Goal: Task Accomplishment & Management: Complete application form

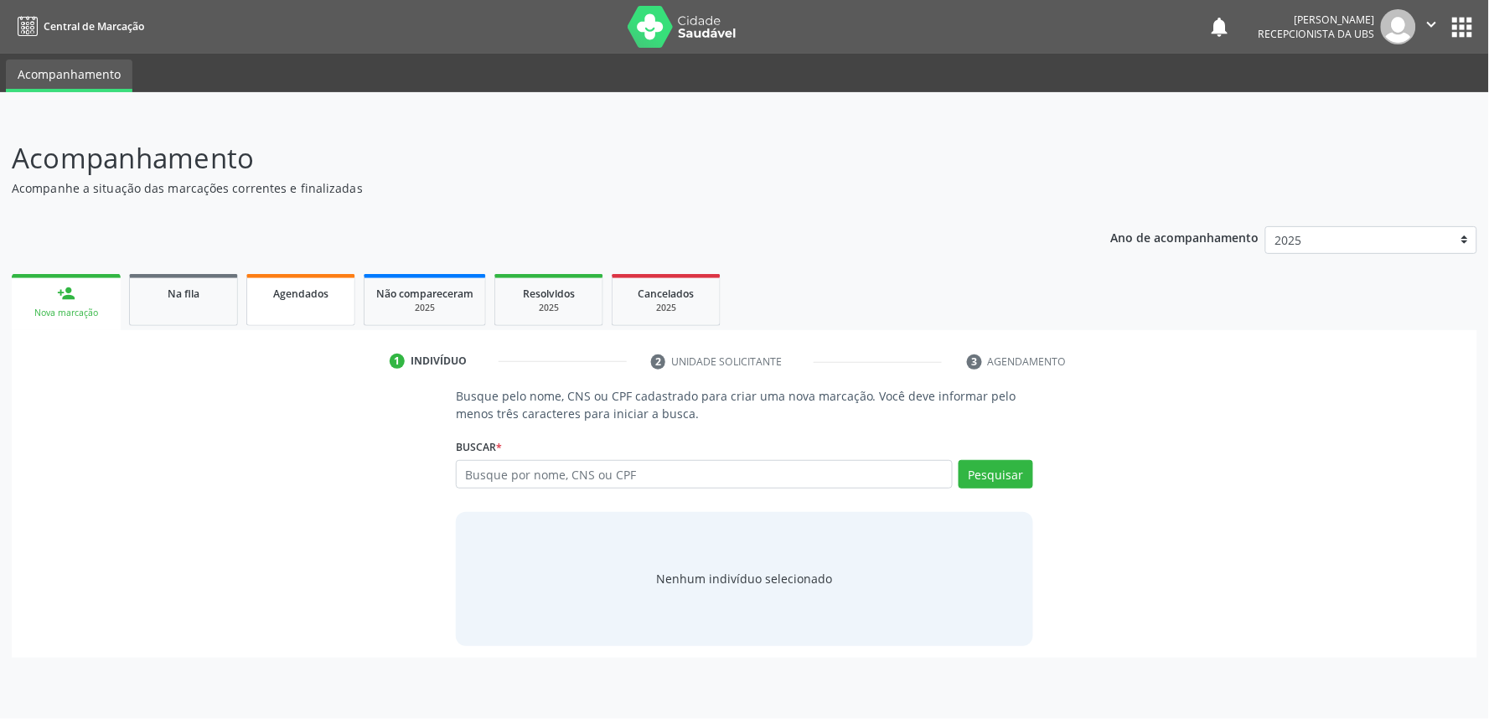
click at [302, 287] on span "Agendados" at bounding box center [300, 294] width 55 height 14
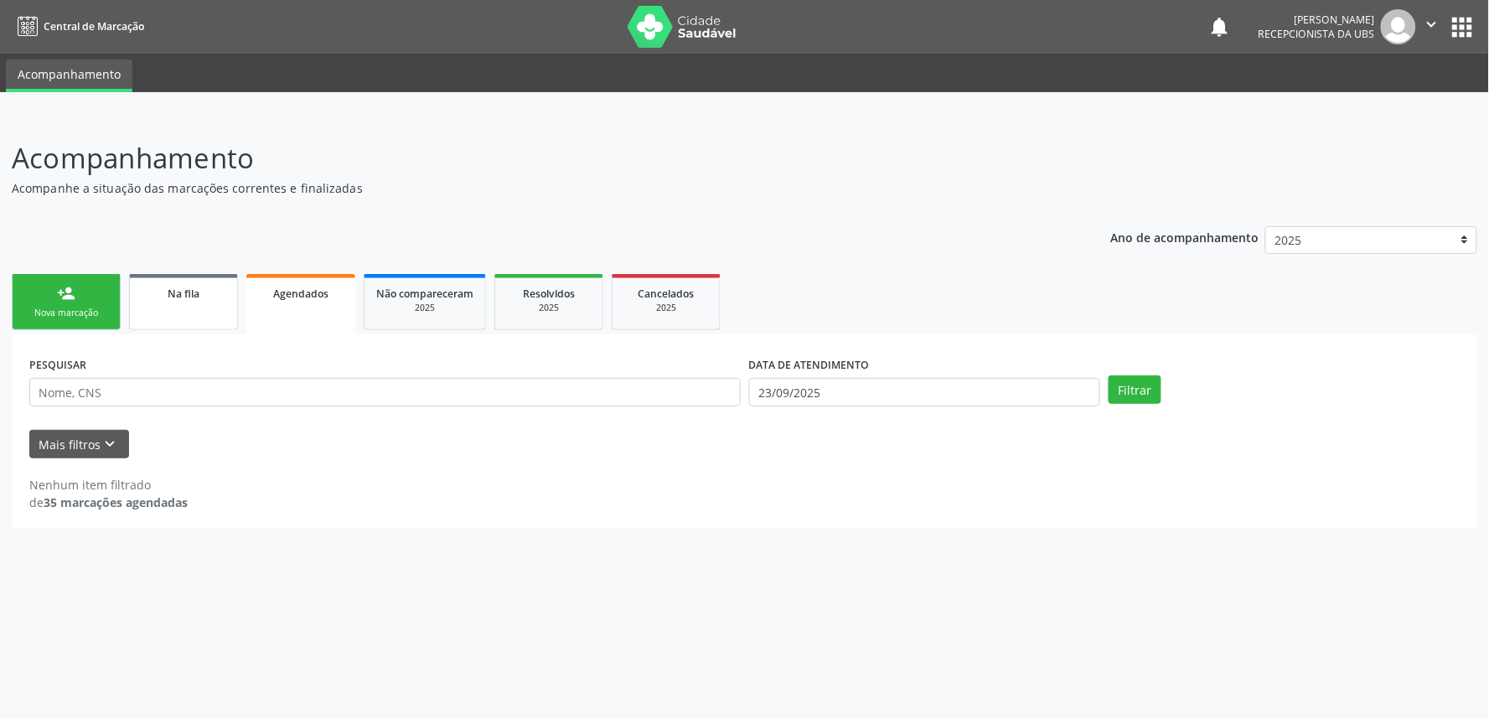
click at [166, 320] on link "Na fila" at bounding box center [183, 302] width 109 height 56
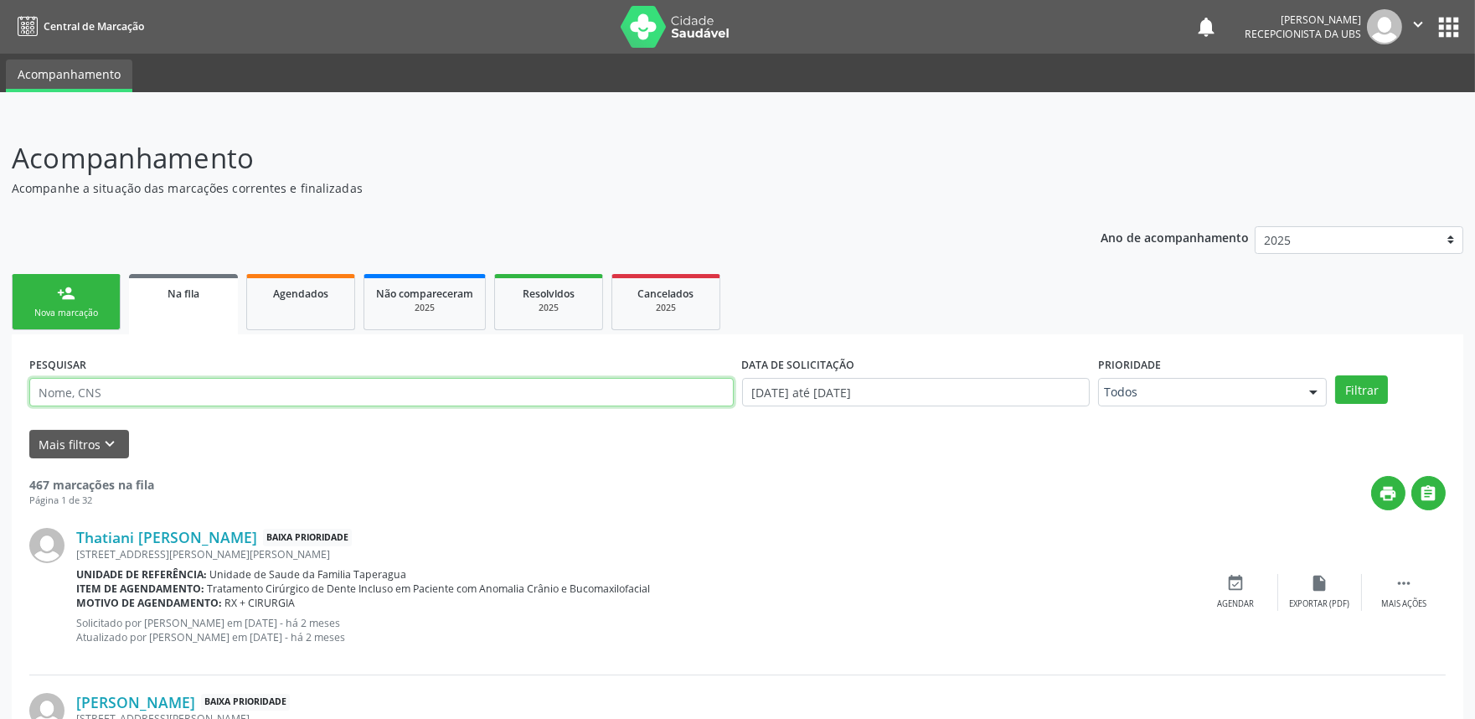
click at [198, 395] on input "text" at bounding box center [381, 392] width 705 height 28
click at [1335, 375] on button "Filtrar" at bounding box center [1361, 389] width 53 height 28
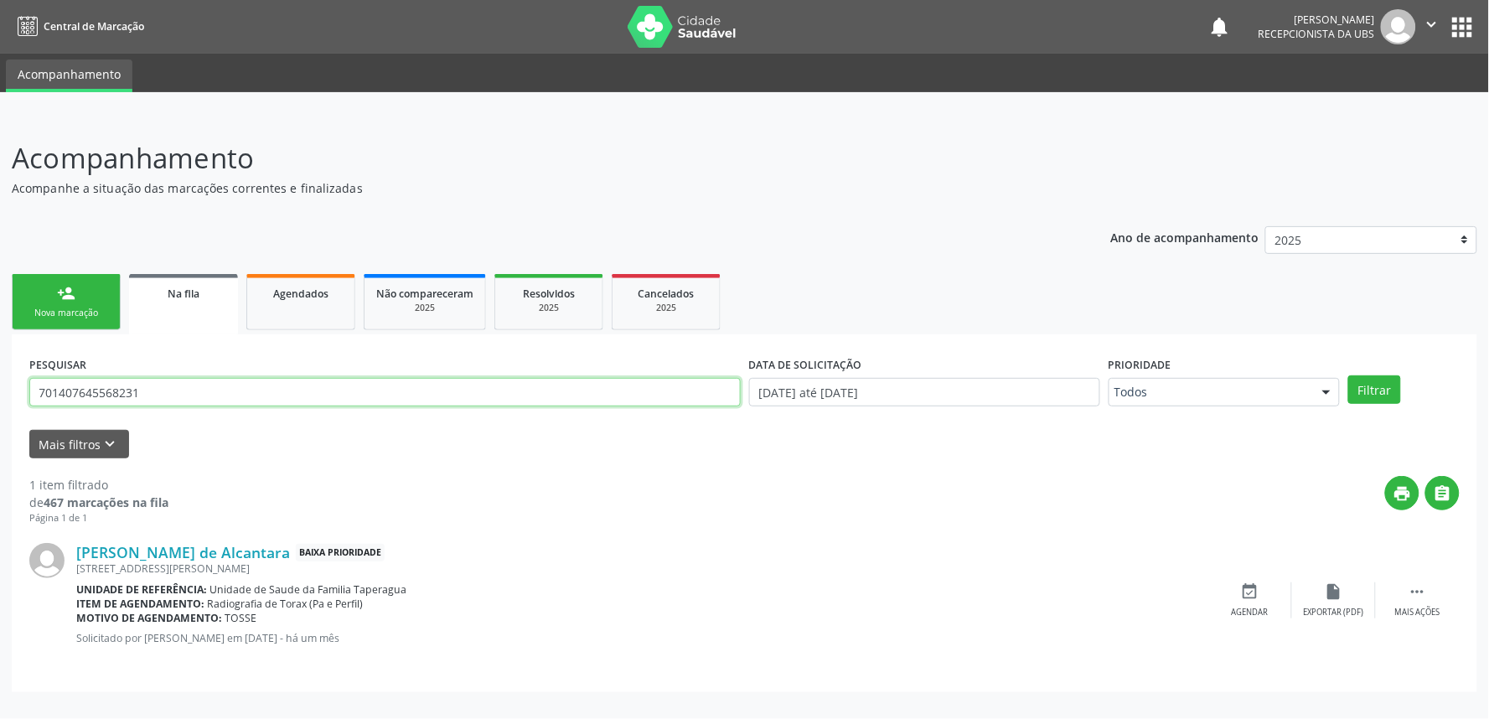
click at [307, 388] on input "701407645568231" at bounding box center [384, 392] width 711 height 28
paste input "6009340252946"
type input "706009340252946"
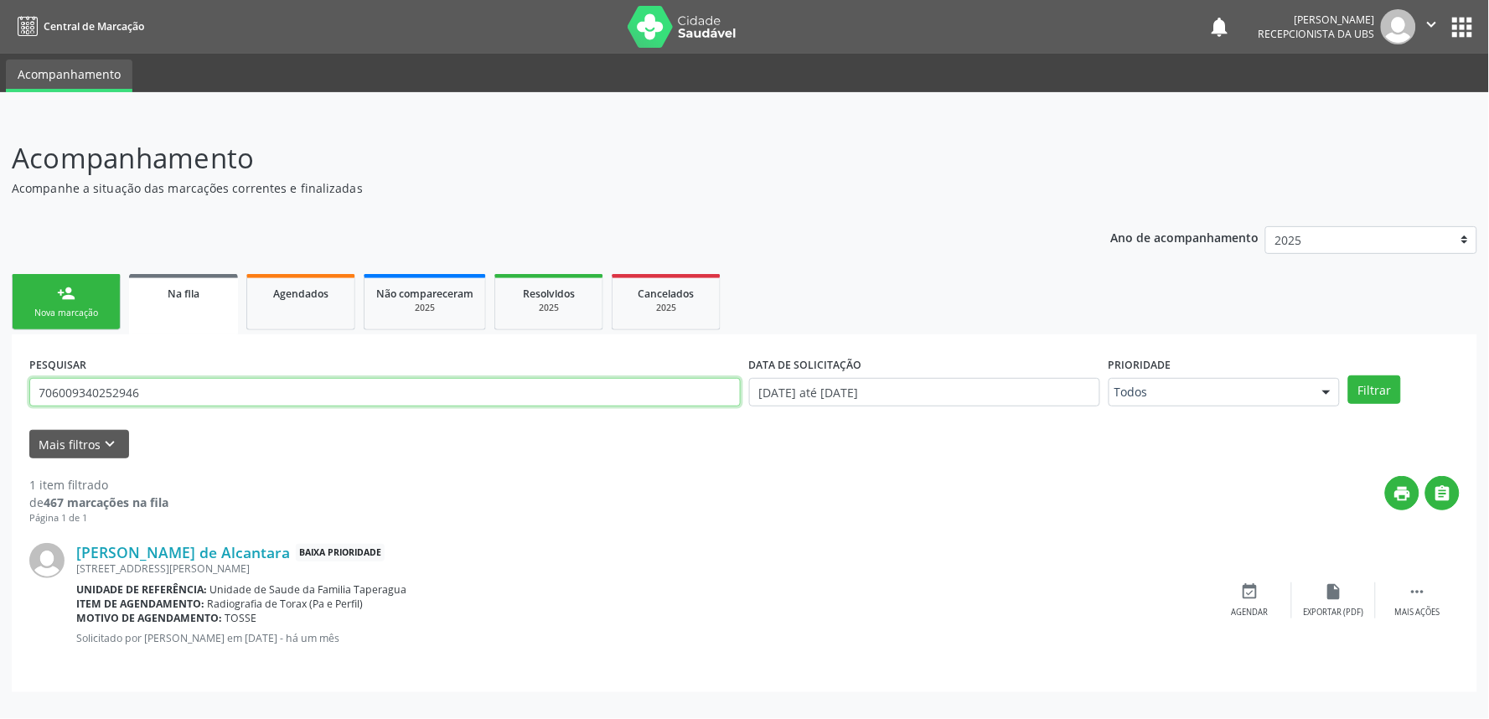
click at [1348, 375] on button "Filtrar" at bounding box center [1374, 389] width 53 height 28
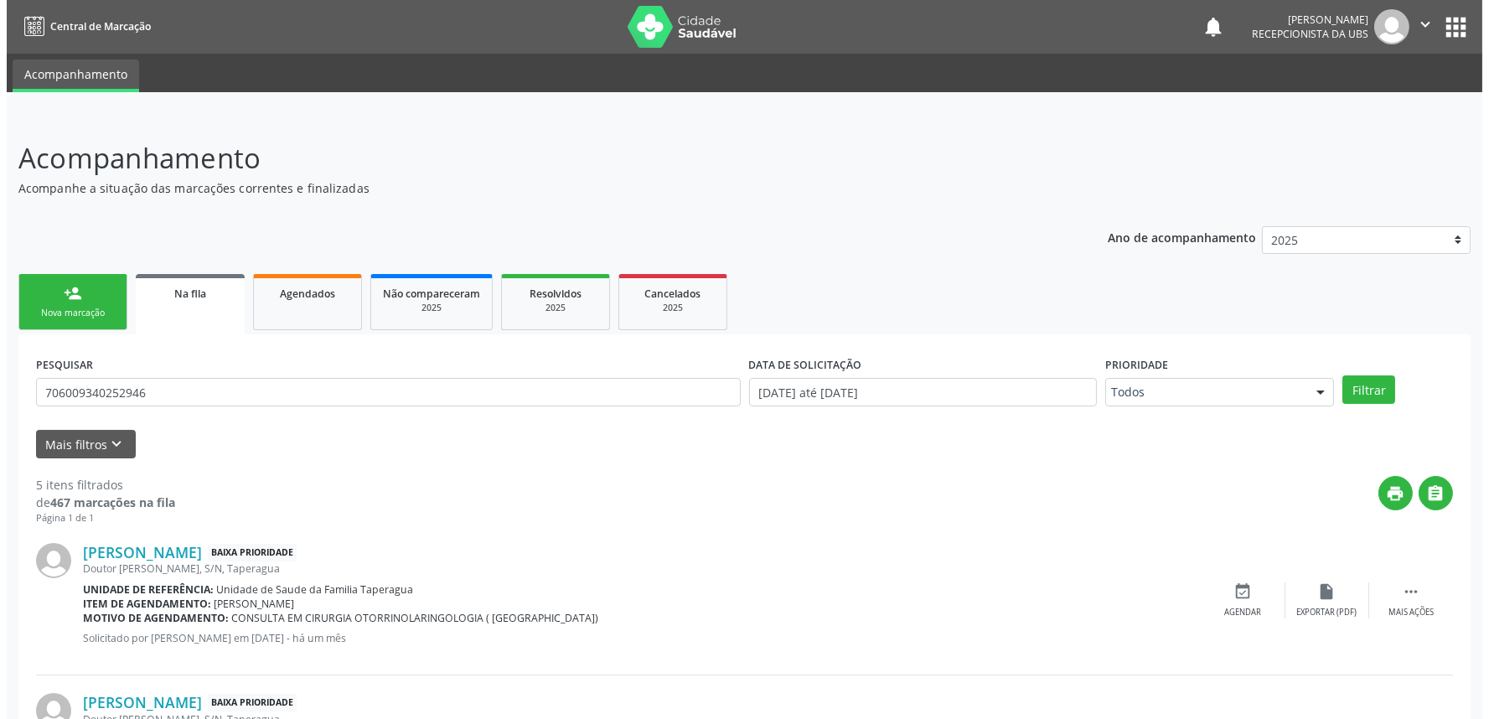
scroll to position [584, 0]
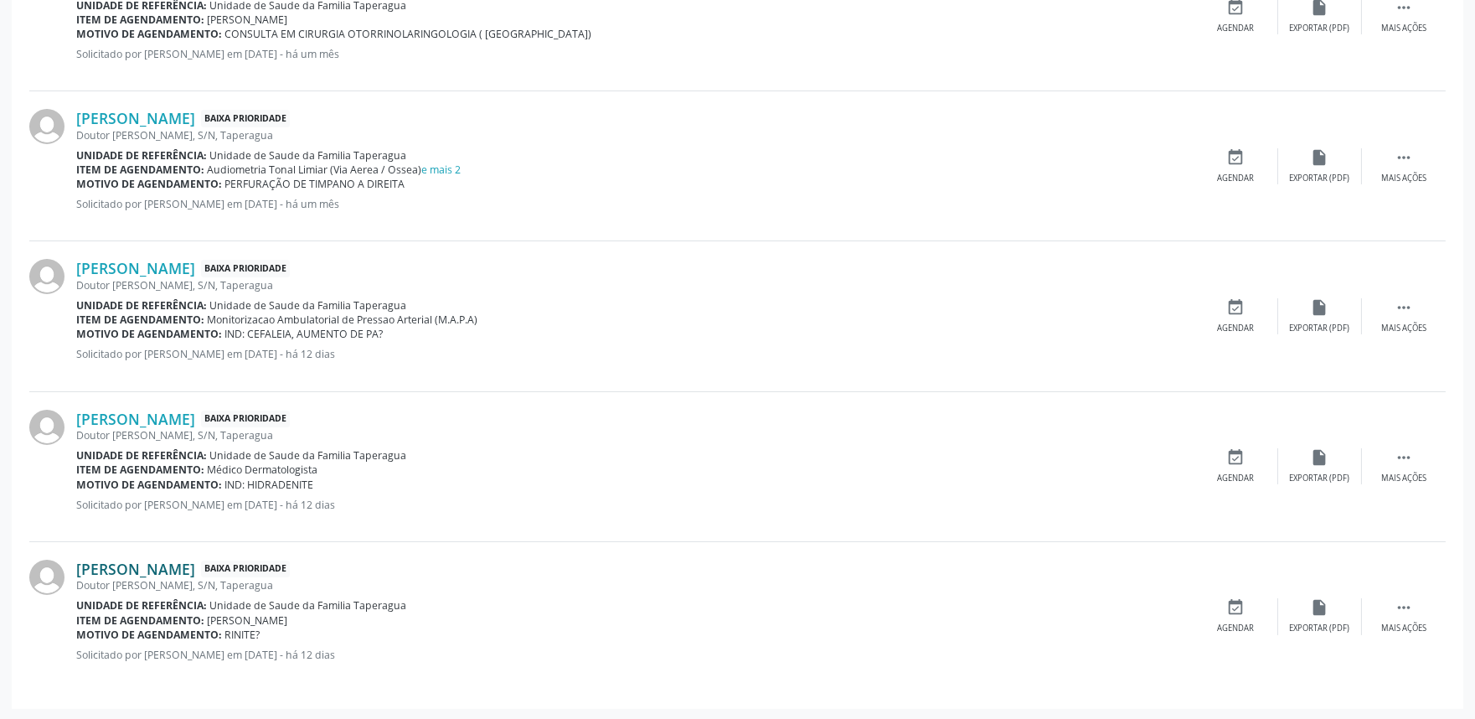
click at [188, 561] on link "Marília Manuela Mendes Alves" at bounding box center [135, 569] width 119 height 18
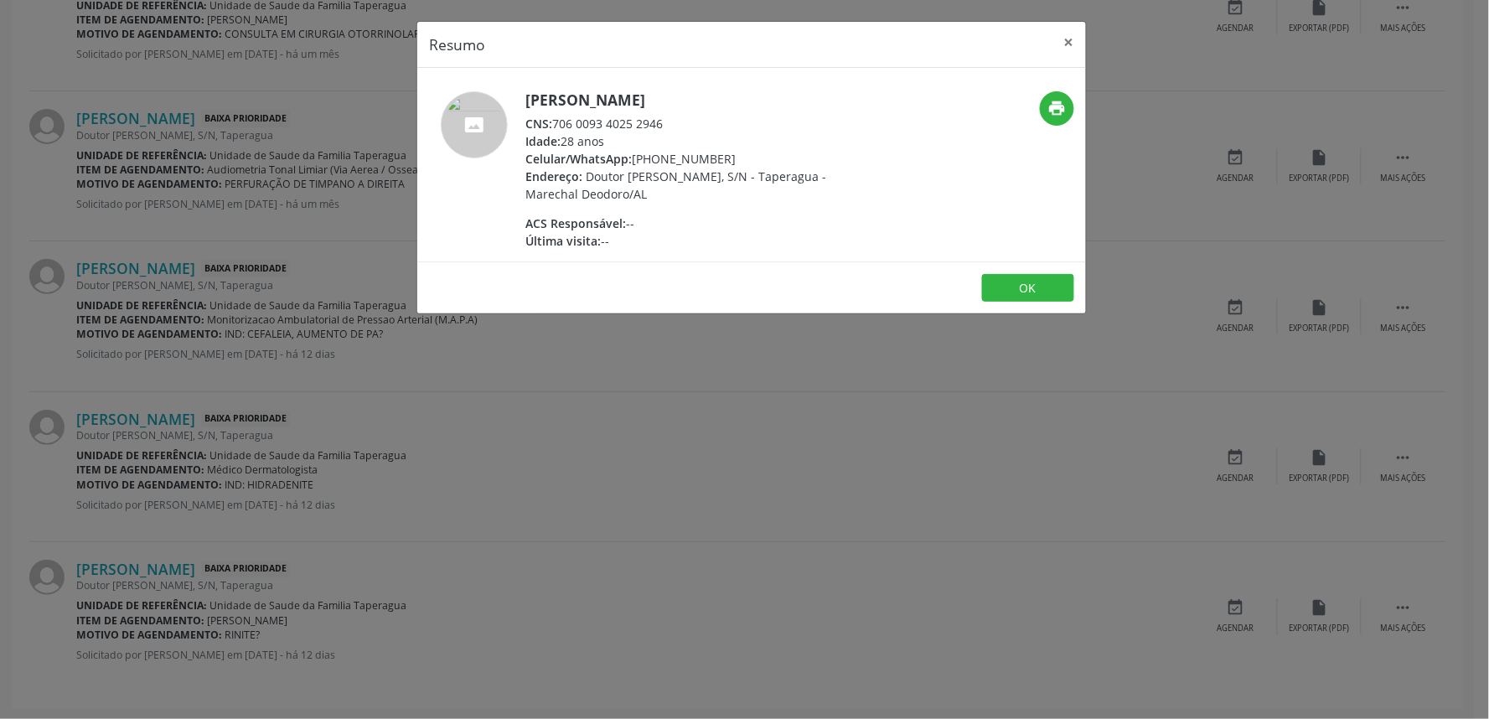
click at [945, 462] on div "Resumo × Marília Manuela Mendes Alves CNS: 706 0093 4025 2946 Idade: 28 anos Ce…" at bounding box center [744, 359] width 1489 height 719
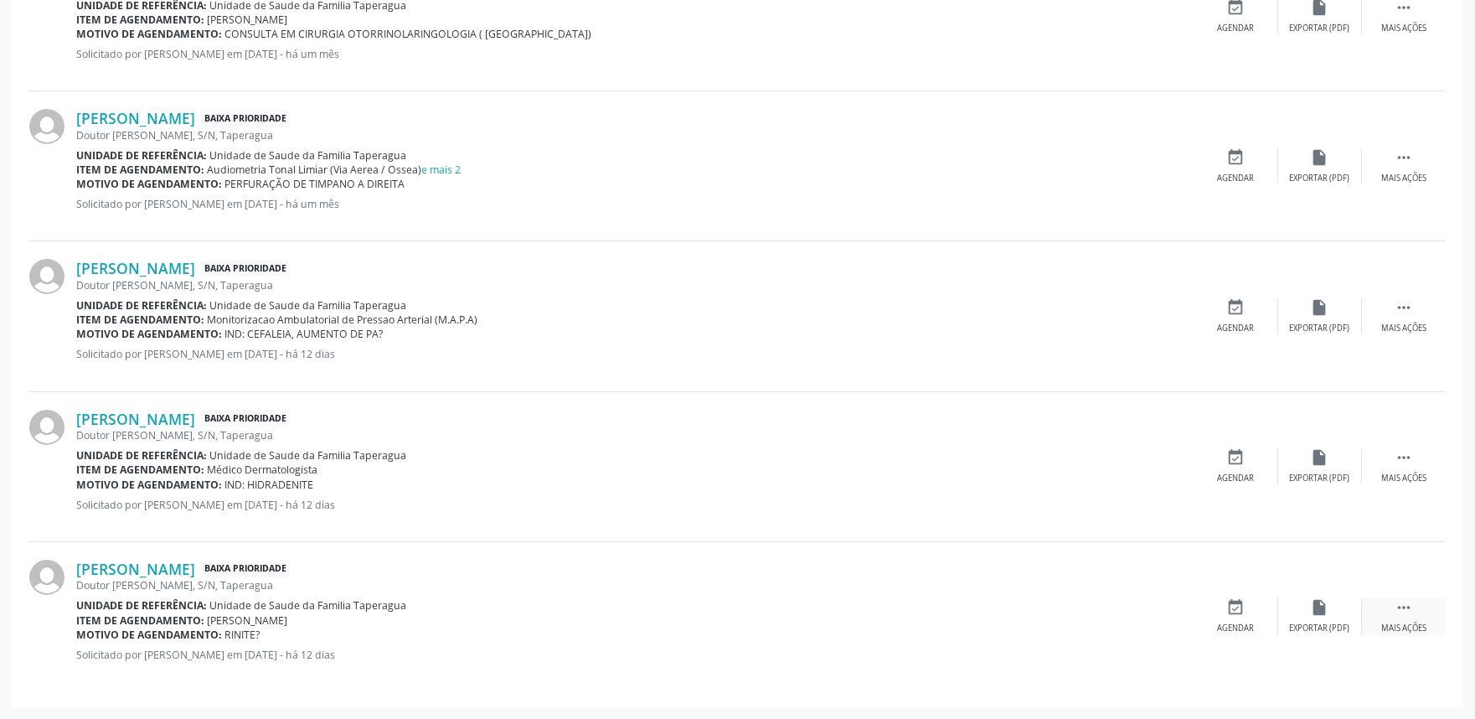
click at [1401, 609] on icon "" at bounding box center [1404, 607] width 18 height 18
click at [1217, 617] on div "cancel Cancelar" at bounding box center [1237, 616] width 84 height 36
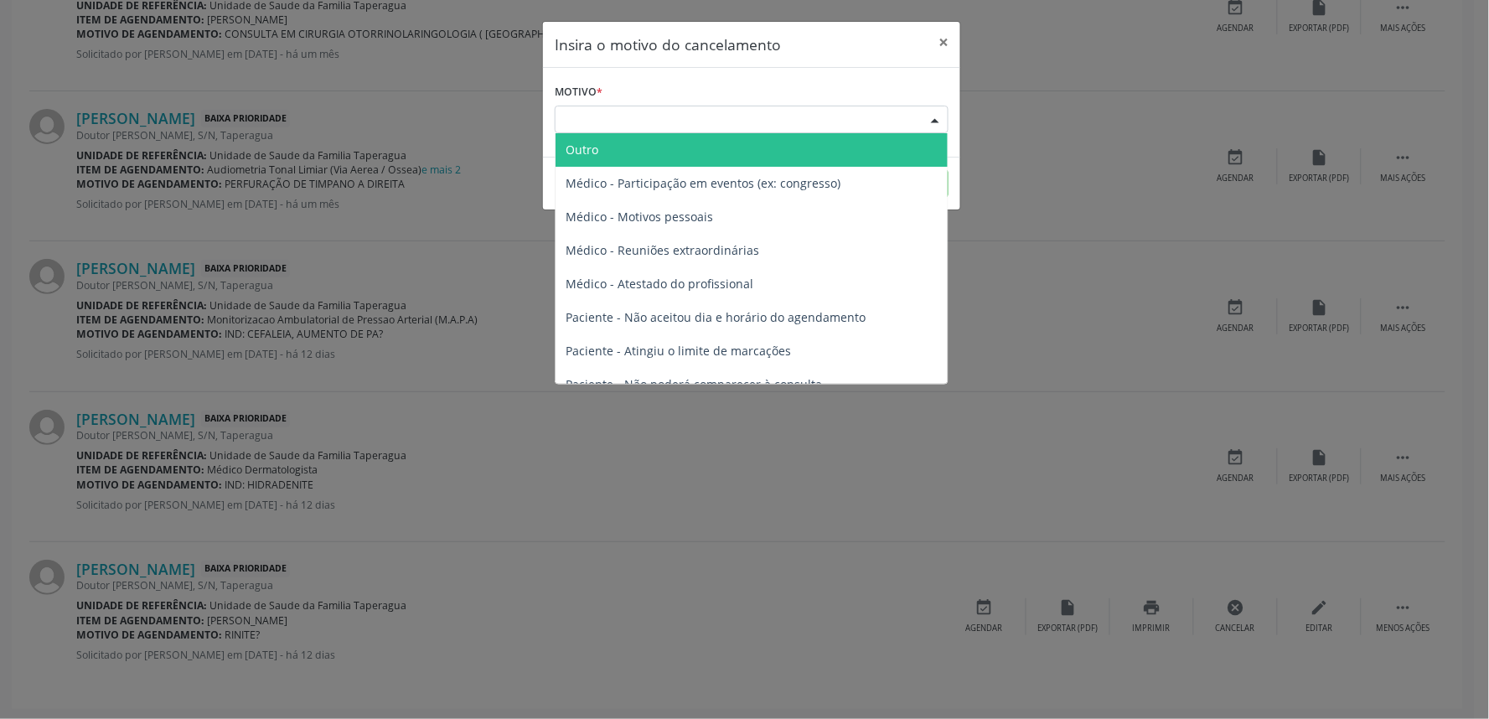
click at [698, 110] on div "Escolha o motivo" at bounding box center [752, 120] width 394 height 28
click at [695, 152] on span "Outro" at bounding box center [751, 150] width 392 height 34
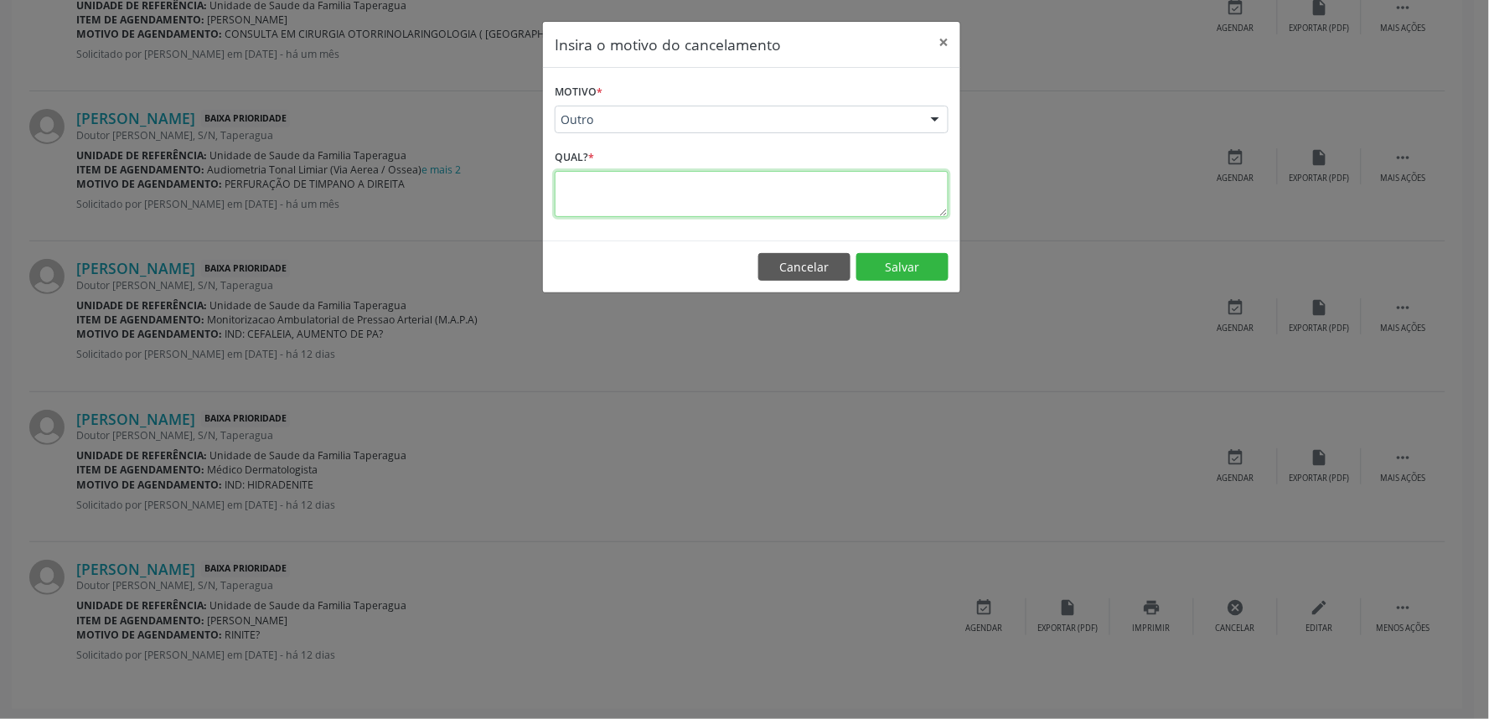
click at [693, 181] on textarea at bounding box center [752, 194] width 394 height 46
type textarea "PACIENTE NÃO NECESSITA MAIS DA CONSULTA"
click at [897, 261] on button "Salvar" at bounding box center [902, 267] width 92 height 28
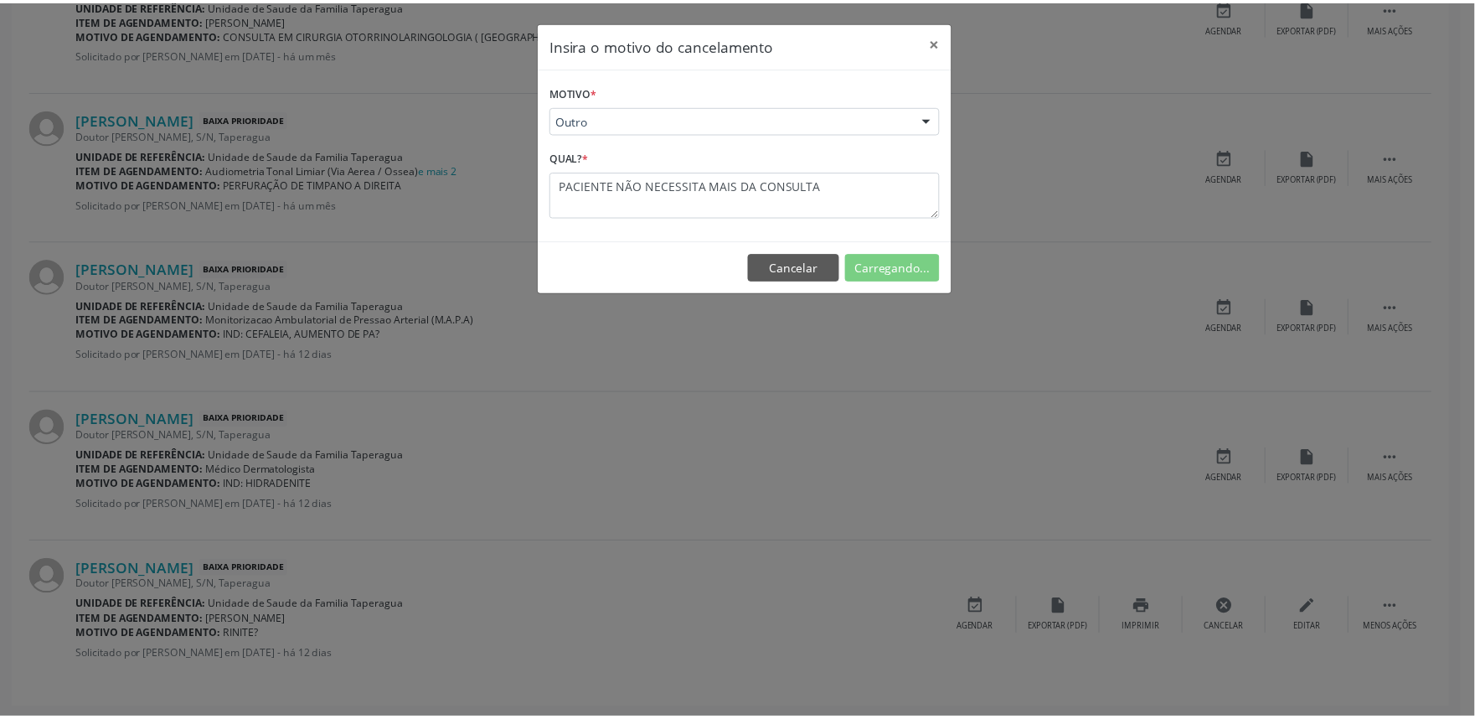
scroll to position [0, 0]
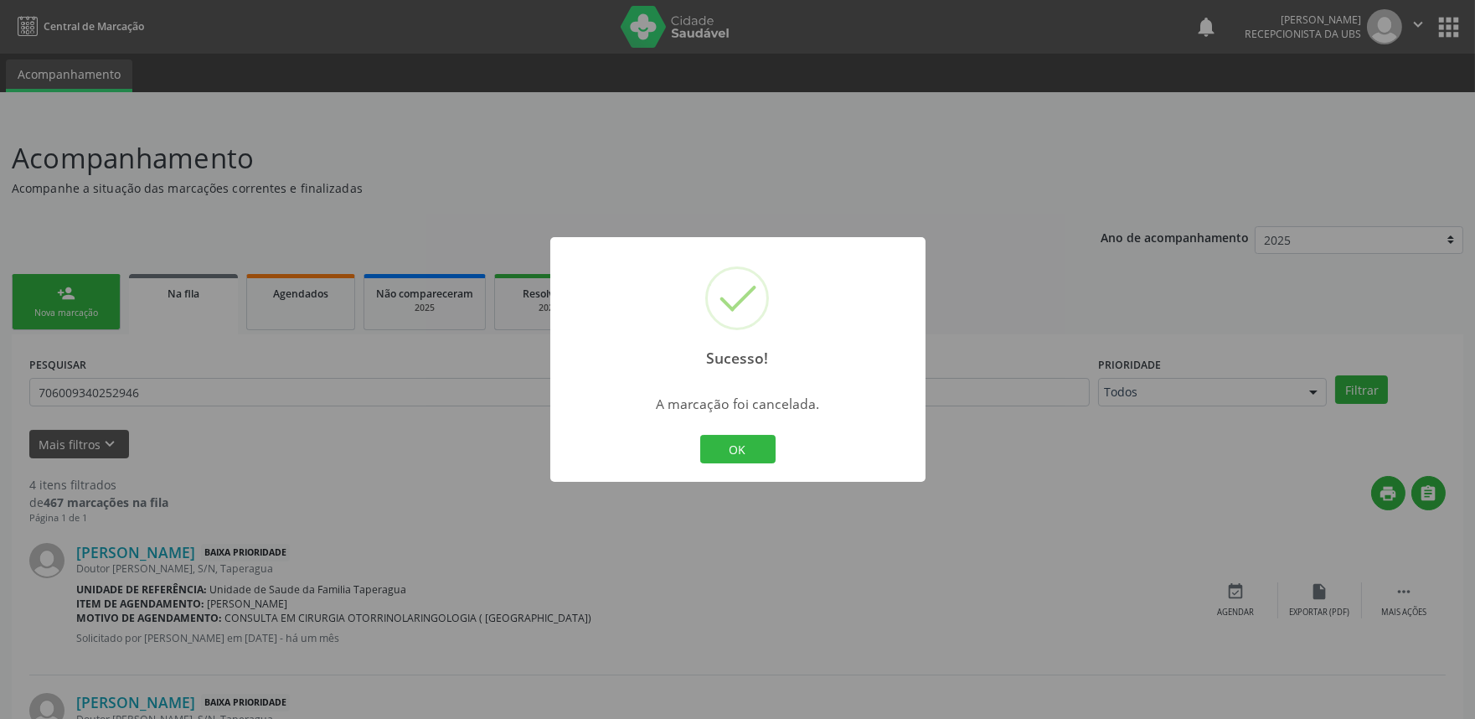
click at [1018, 197] on div "Sucesso! × A marcação foi cancelada. OK Cancel" at bounding box center [737, 359] width 1475 height 719
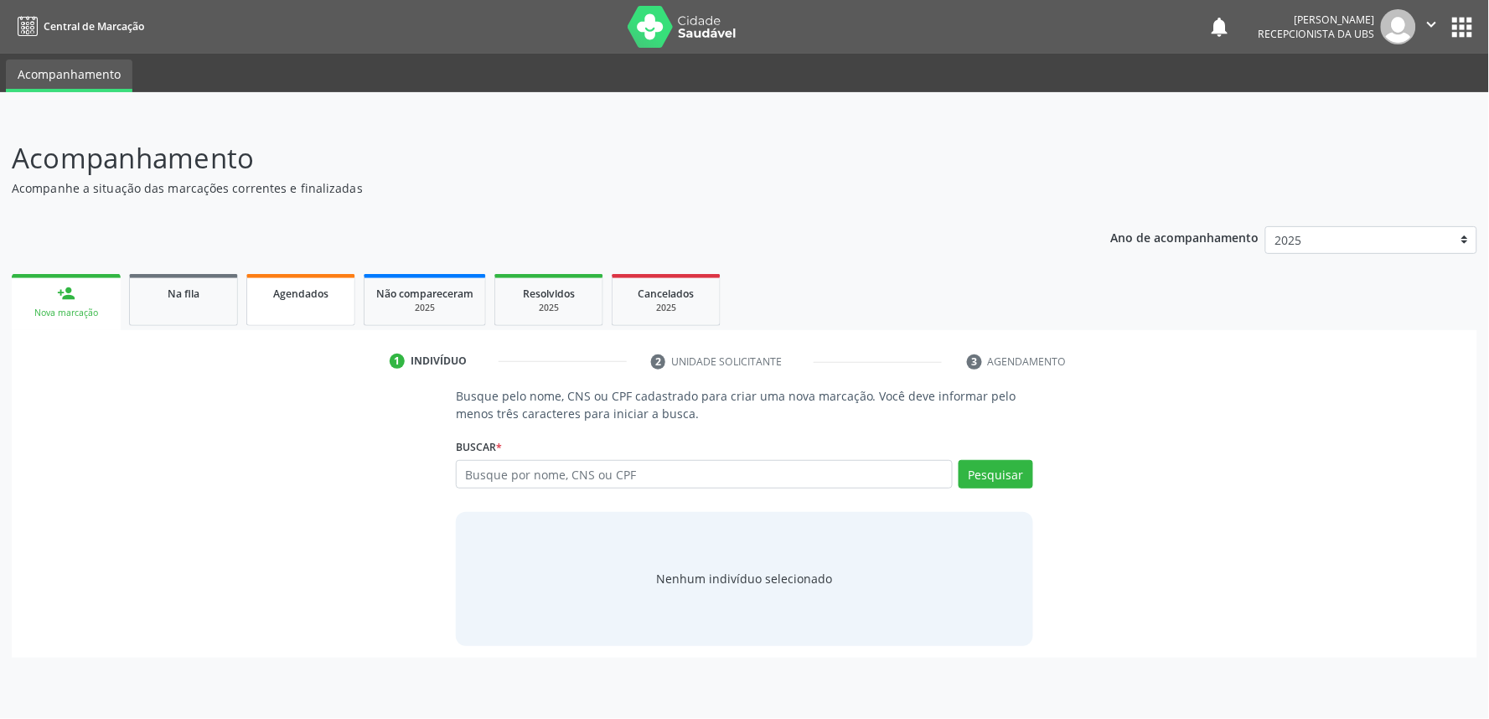
click at [293, 319] on link "Agendados" at bounding box center [300, 300] width 109 height 52
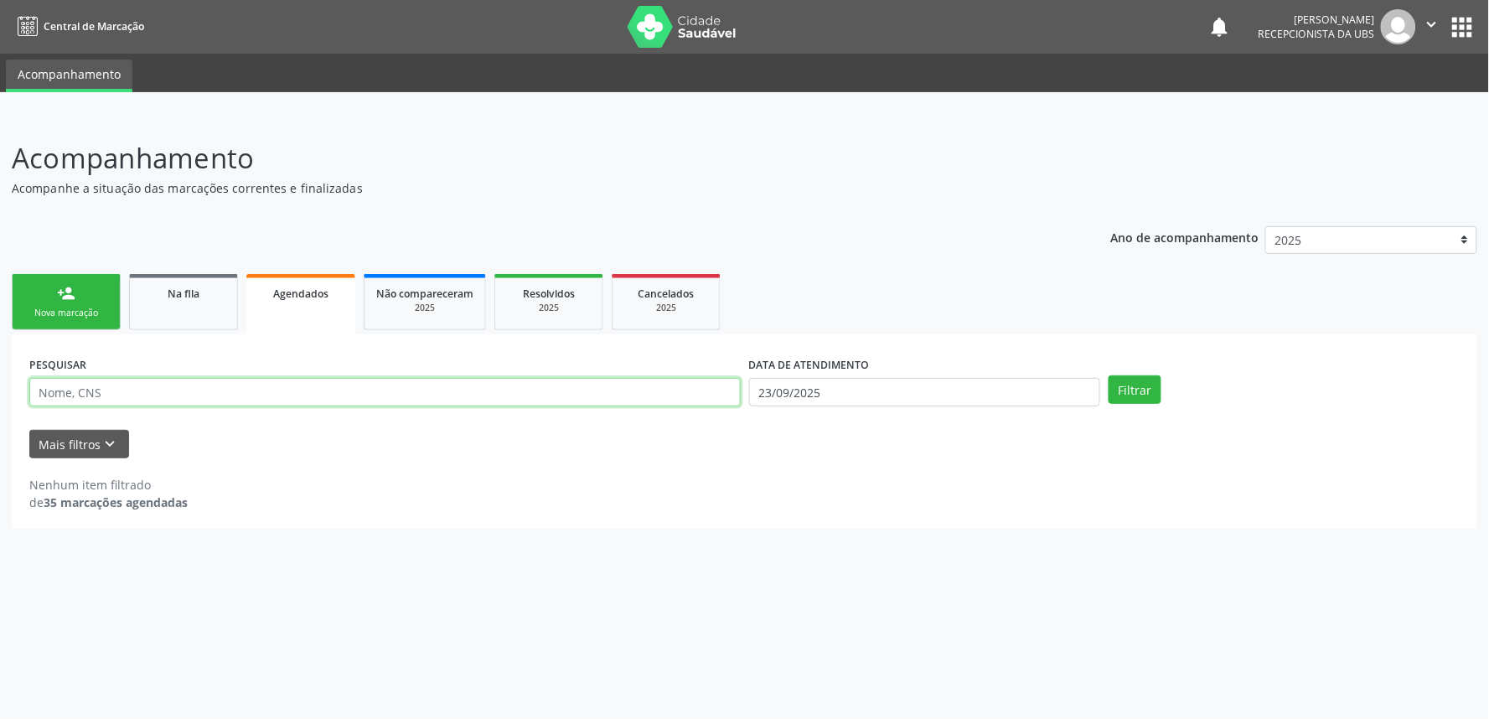
click at [416, 394] on input "text" at bounding box center [384, 392] width 711 height 28
paste input "700004958327007"
type input "700004958327007"
click at [1108, 375] on button "Filtrar" at bounding box center [1134, 389] width 53 height 28
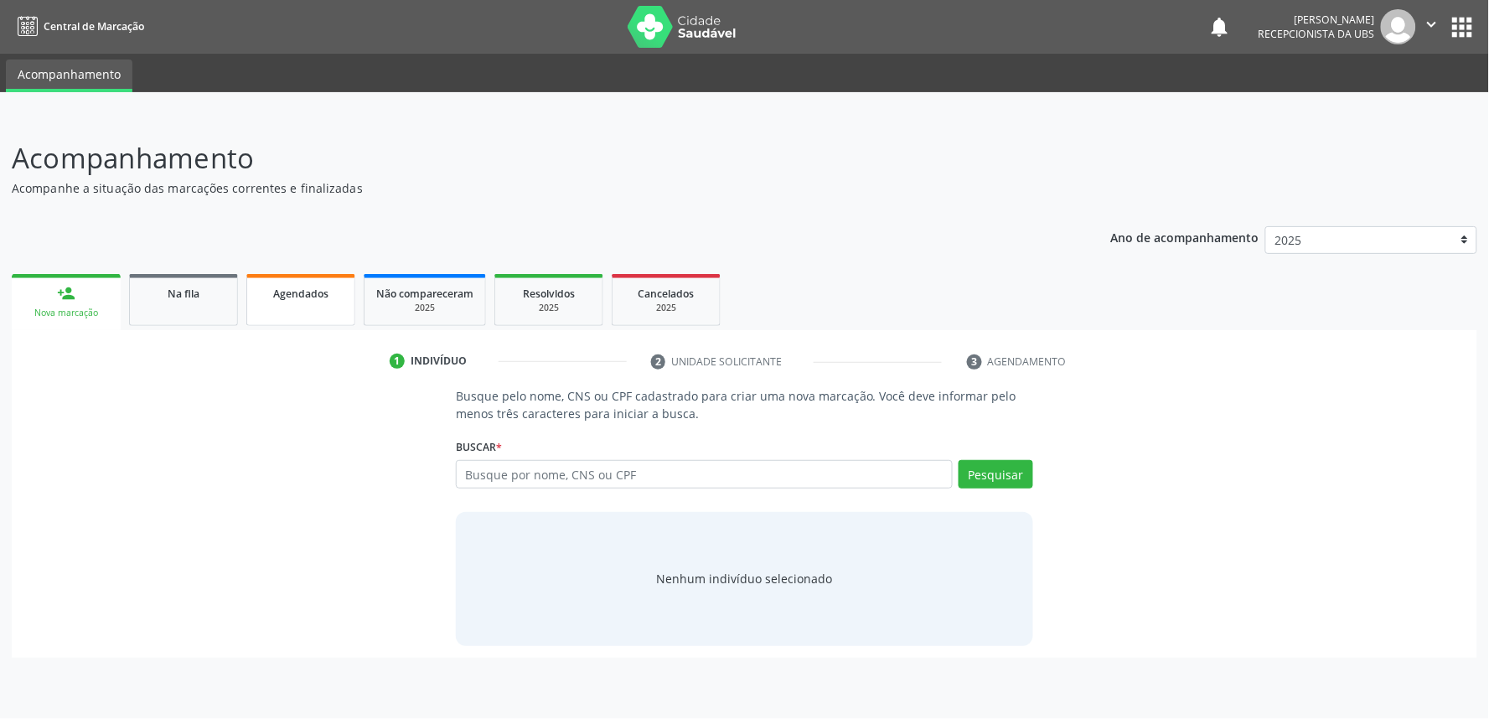
click at [320, 303] on link "Agendados" at bounding box center [300, 300] width 109 height 52
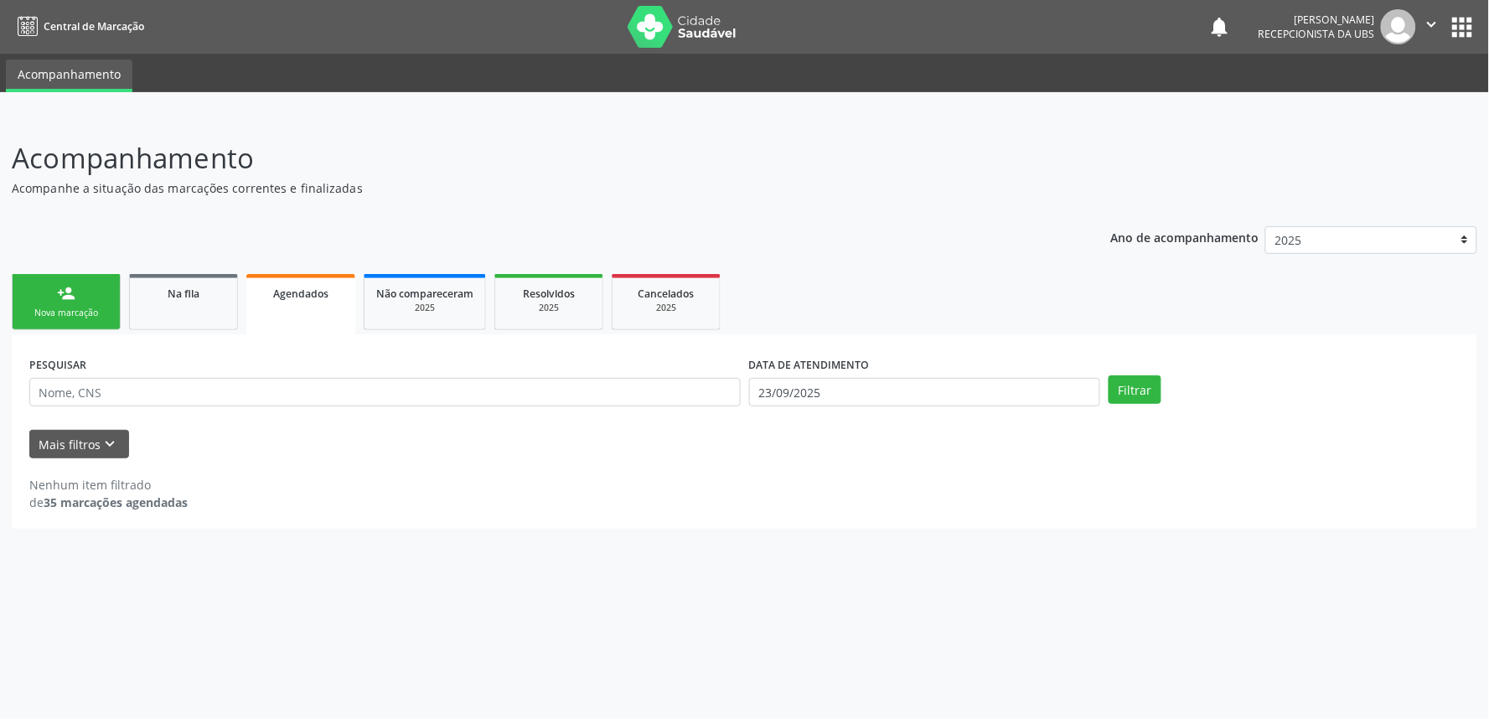
click at [70, 302] on link "person_add Nova marcação" at bounding box center [66, 302] width 109 height 56
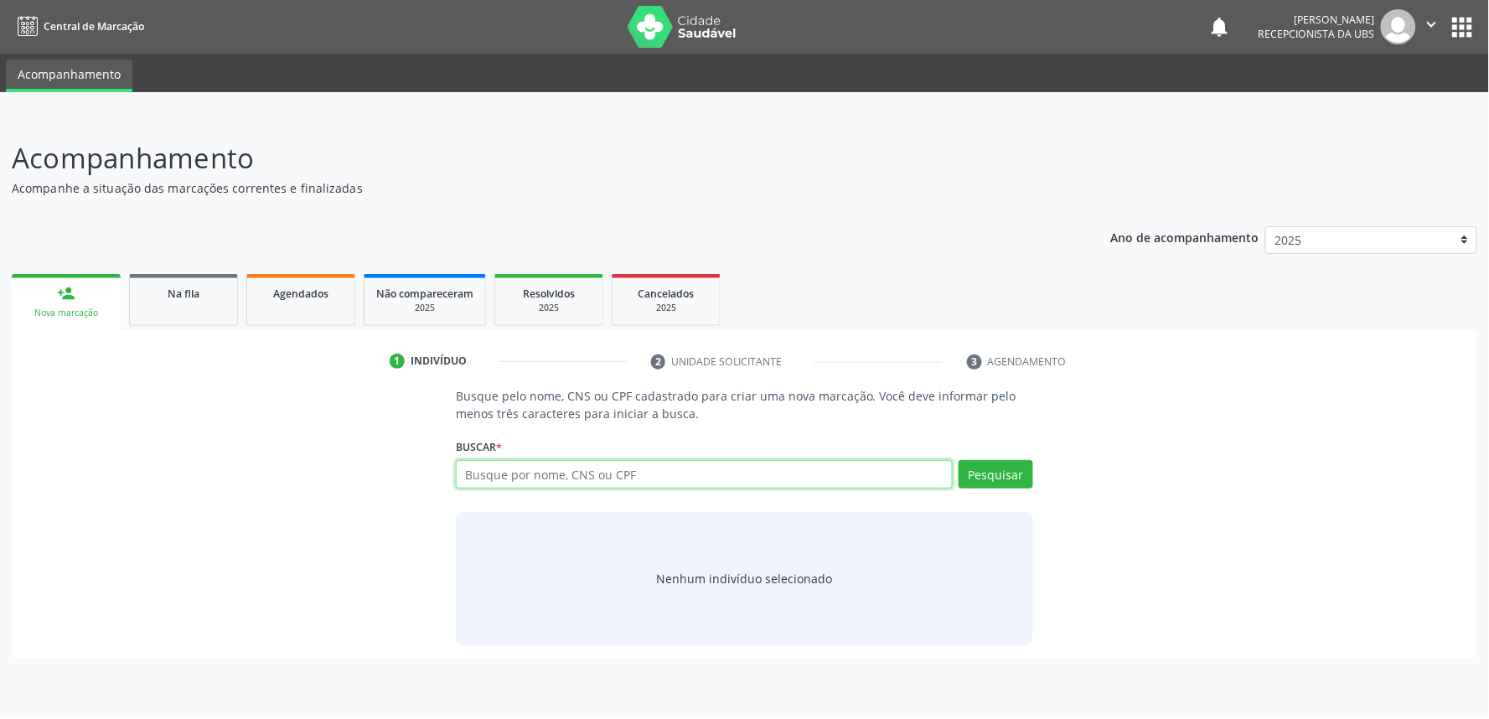
click at [617, 465] on input "text" at bounding box center [704, 474] width 497 height 28
paste input "702000848325584"
type input "702000848325584"
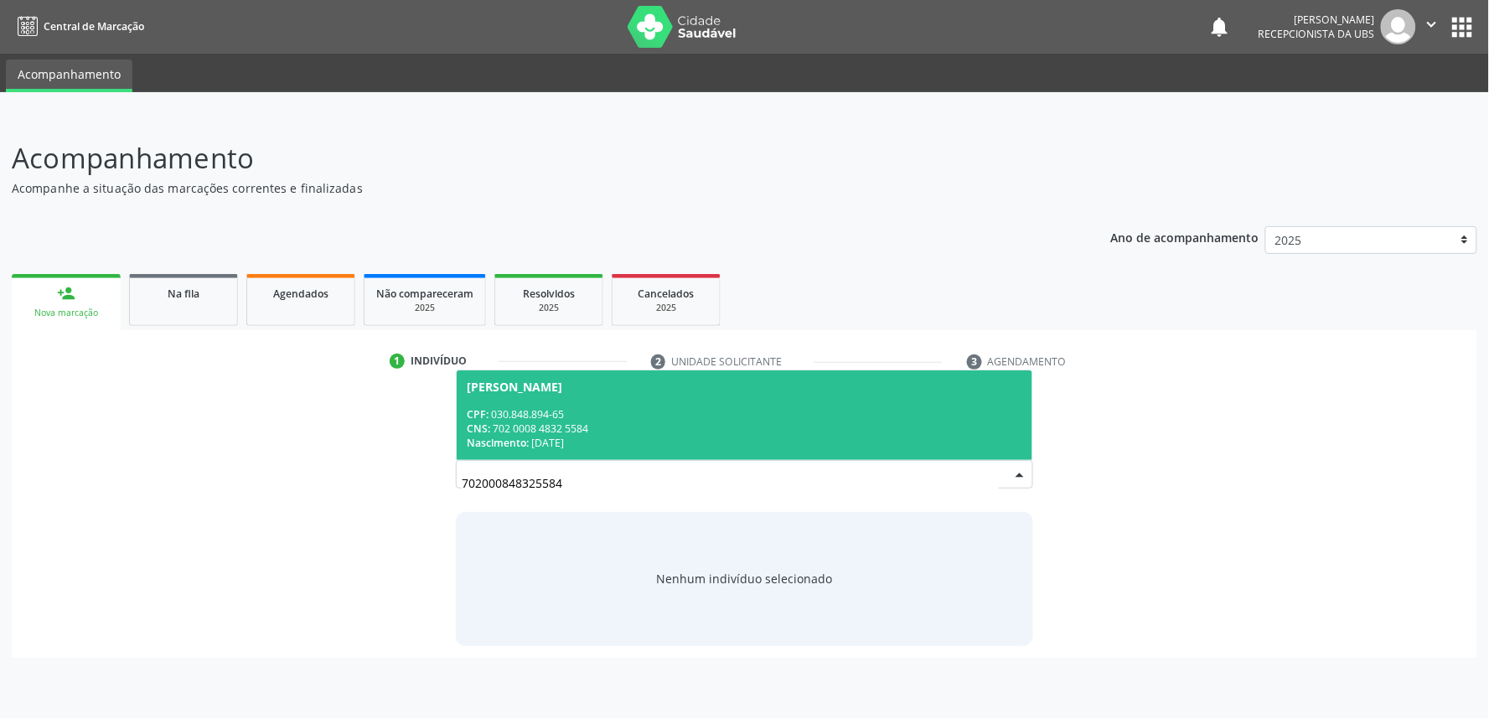
click at [634, 412] on div "CPF: 030.848.894-65" at bounding box center [744, 414] width 555 height 14
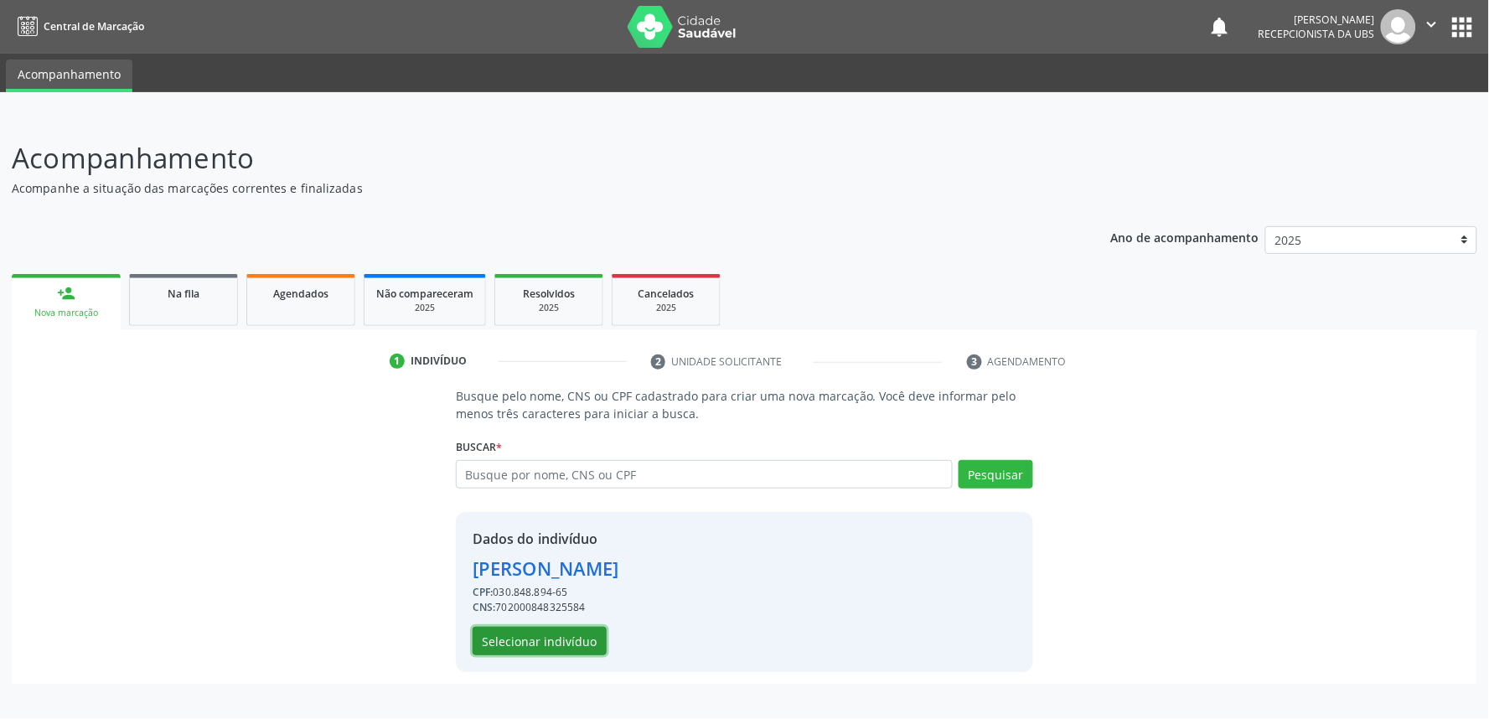
click at [565, 635] on button "Selecionar indivíduo" at bounding box center [539, 641] width 134 height 28
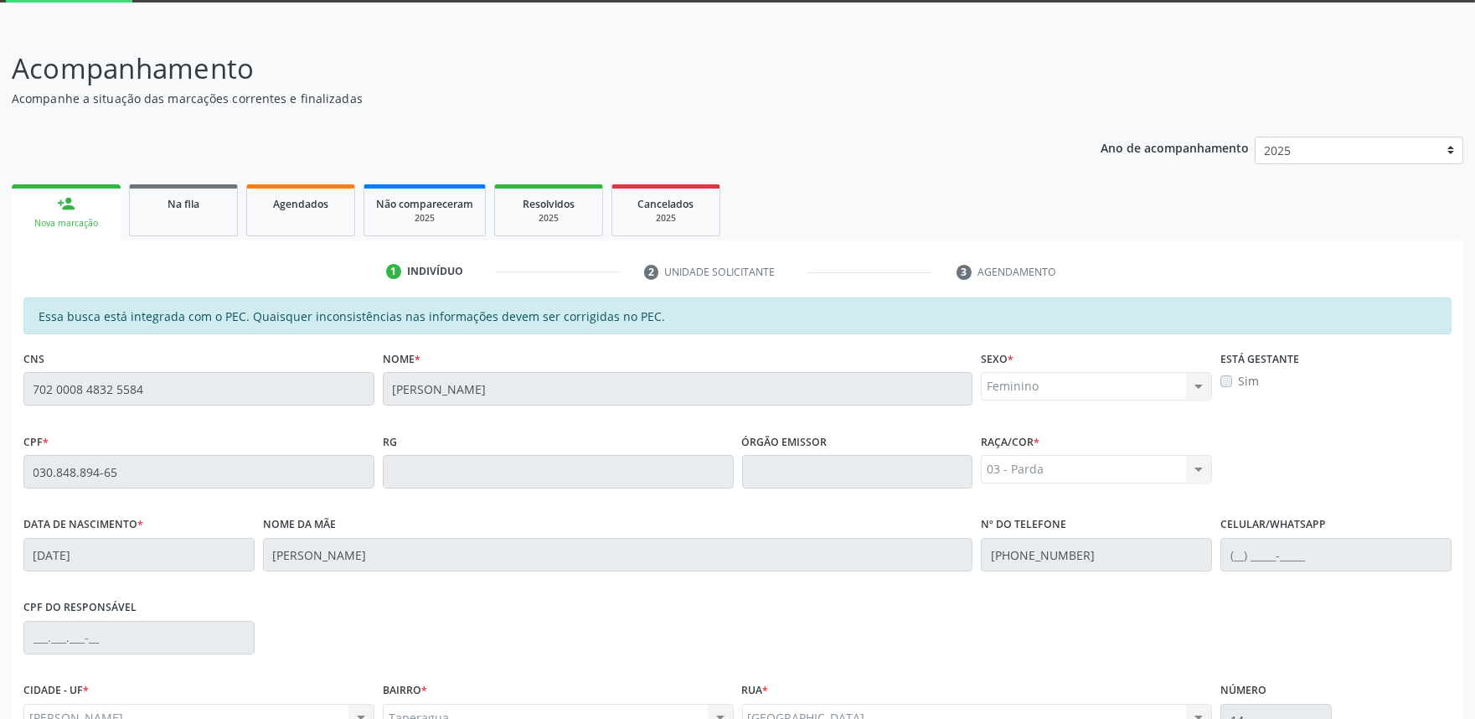
scroll to position [261, 0]
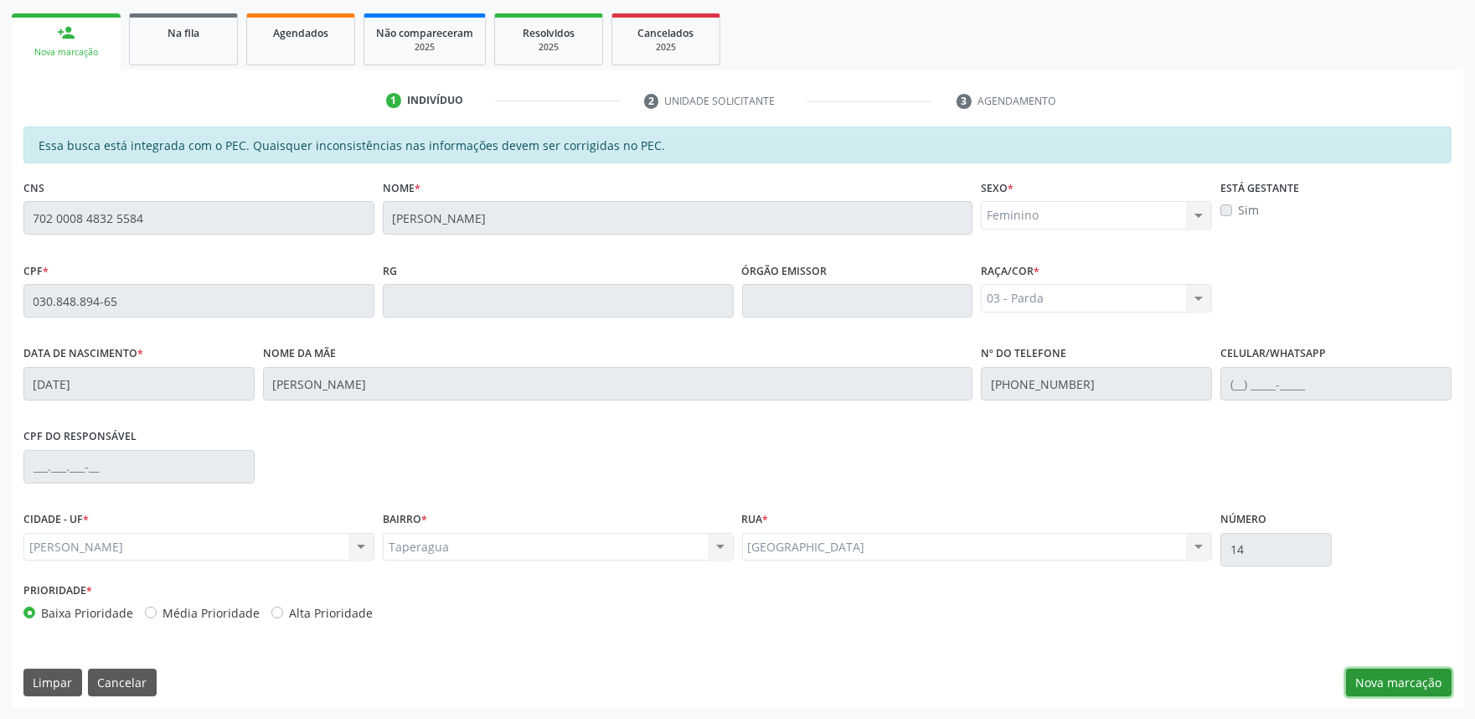
click at [1416, 675] on button "Nova marcação" at bounding box center [1399, 683] width 106 height 28
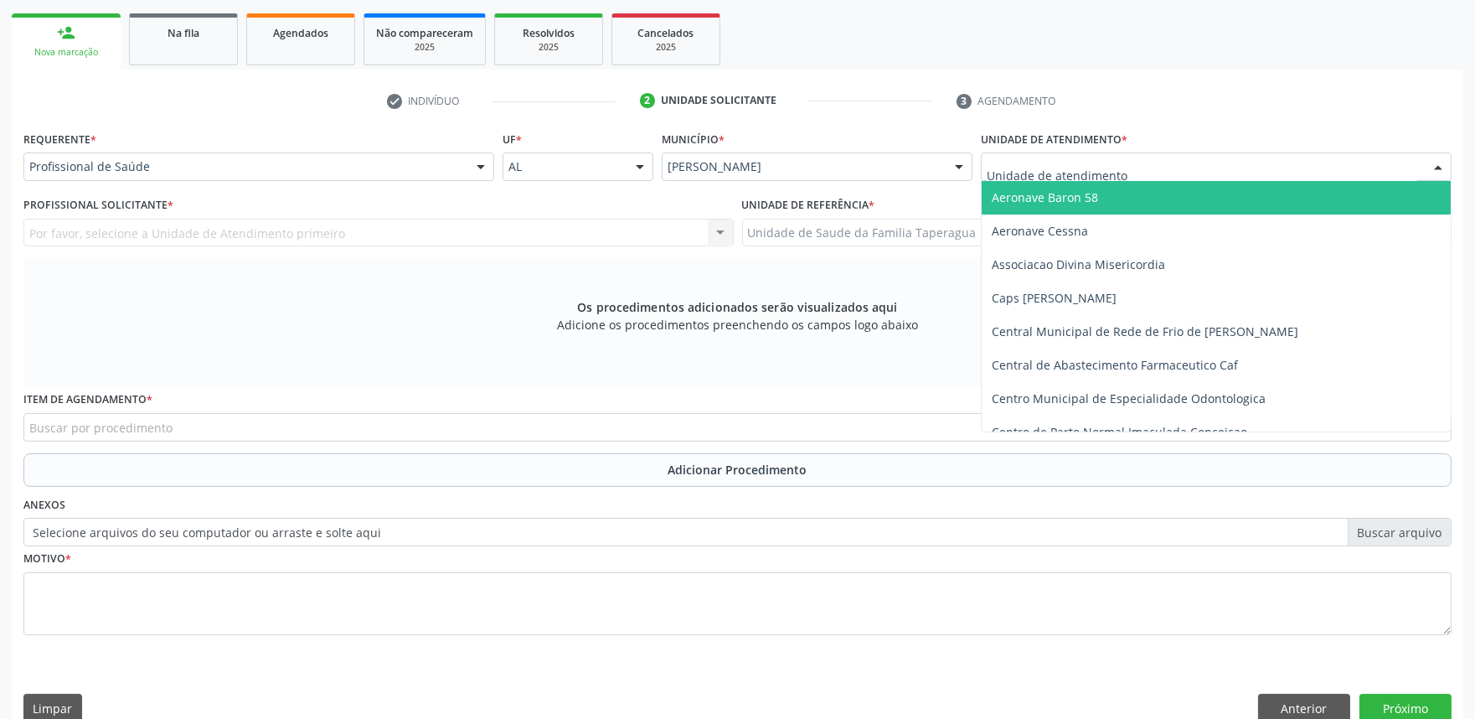
click at [1195, 163] on div at bounding box center [1216, 166] width 471 height 28
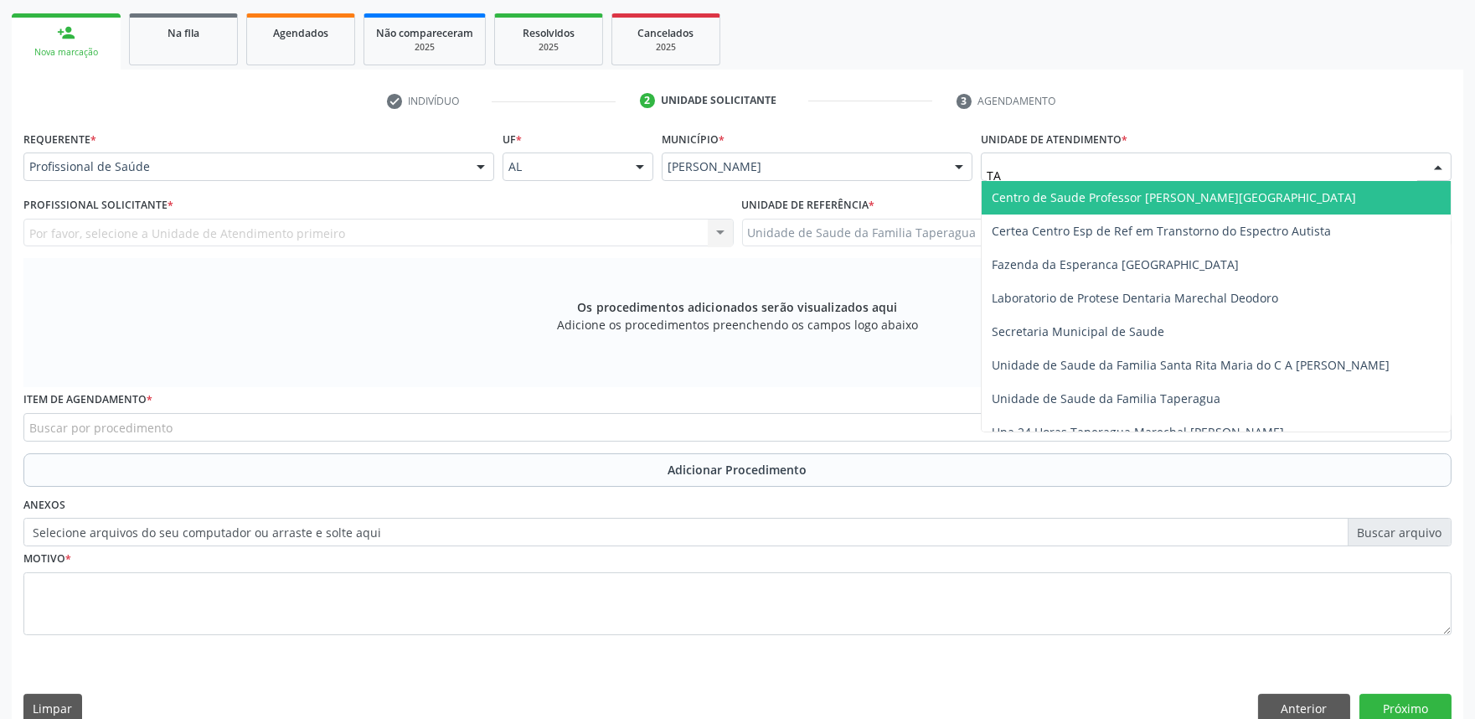
type input "TAP"
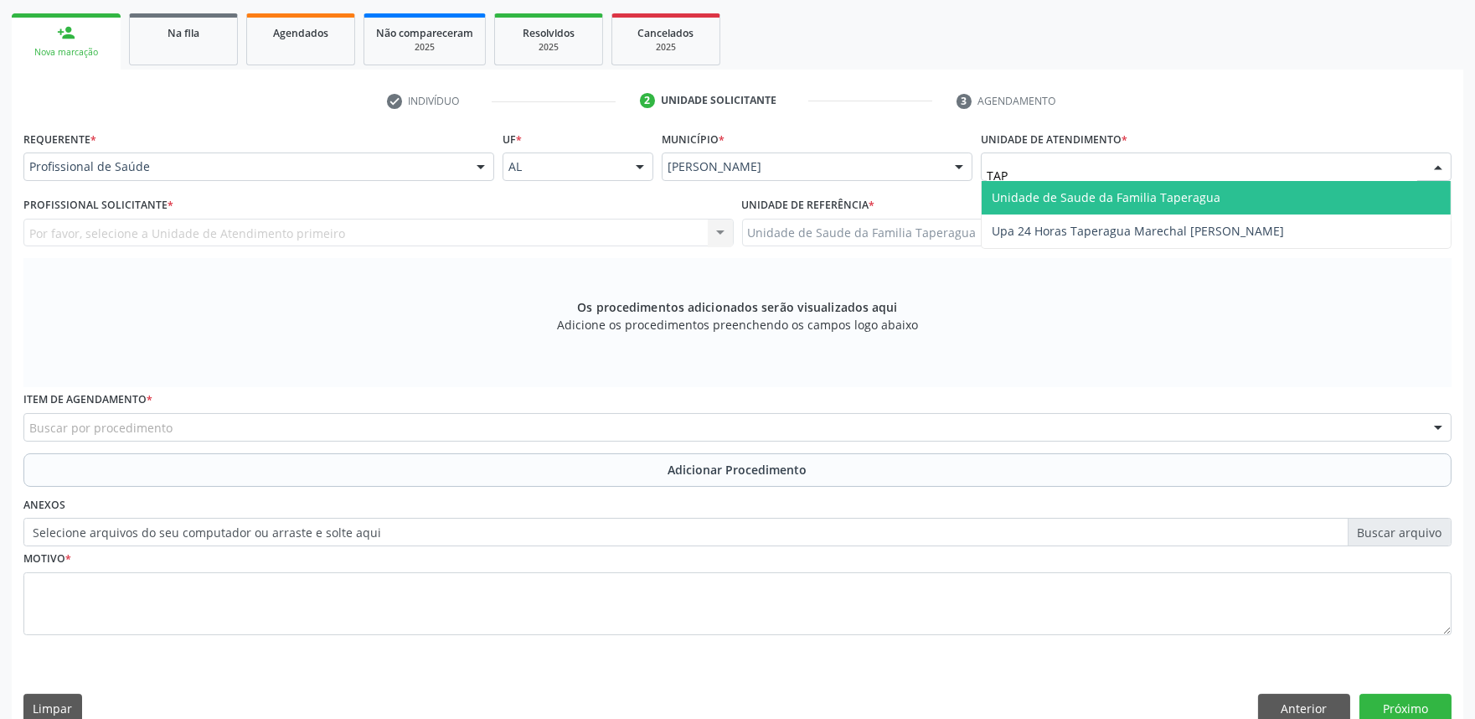
click at [1170, 194] on span "Unidade de Saude da Familia Taperagua" at bounding box center [1106, 197] width 229 height 16
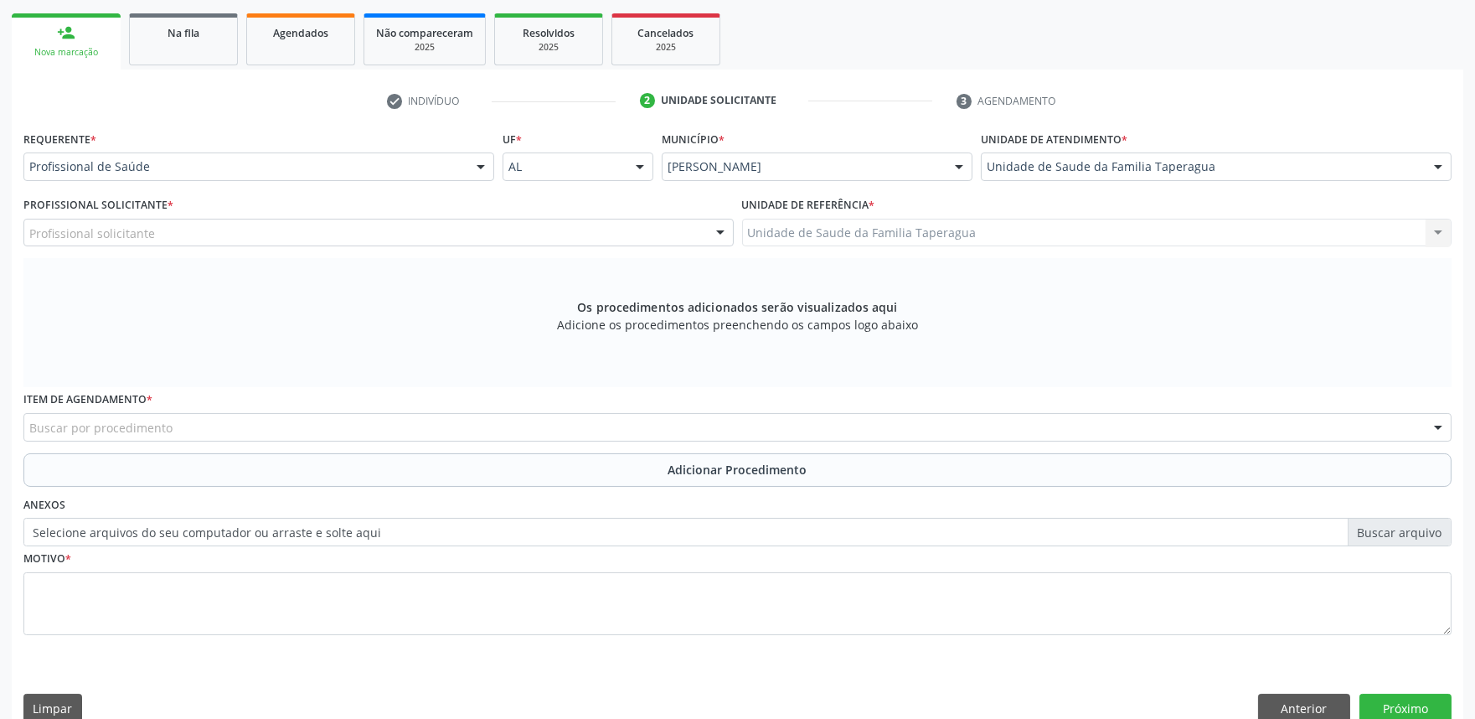
click at [493, 237] on div "Profissional solicitante" at bounding box center [378, 233] width 710 height 28
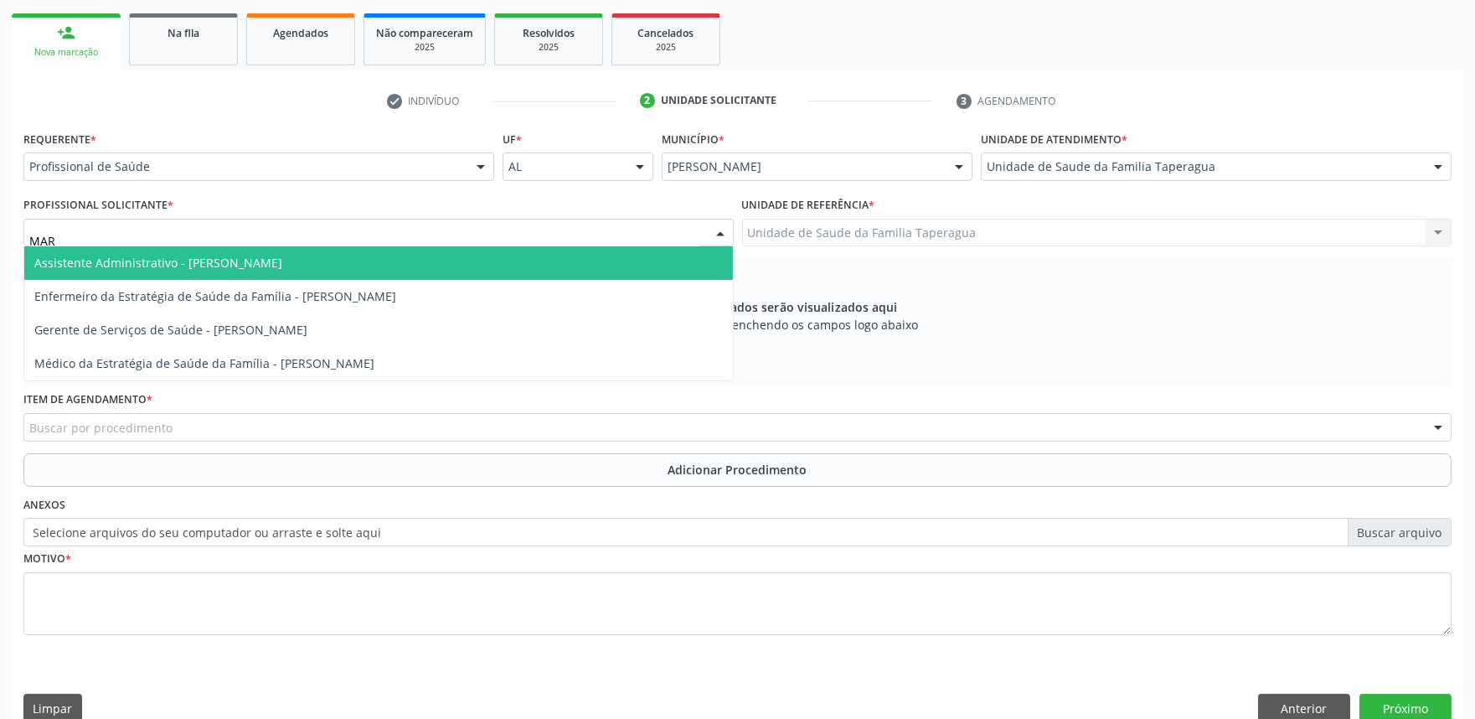
type input "MART"
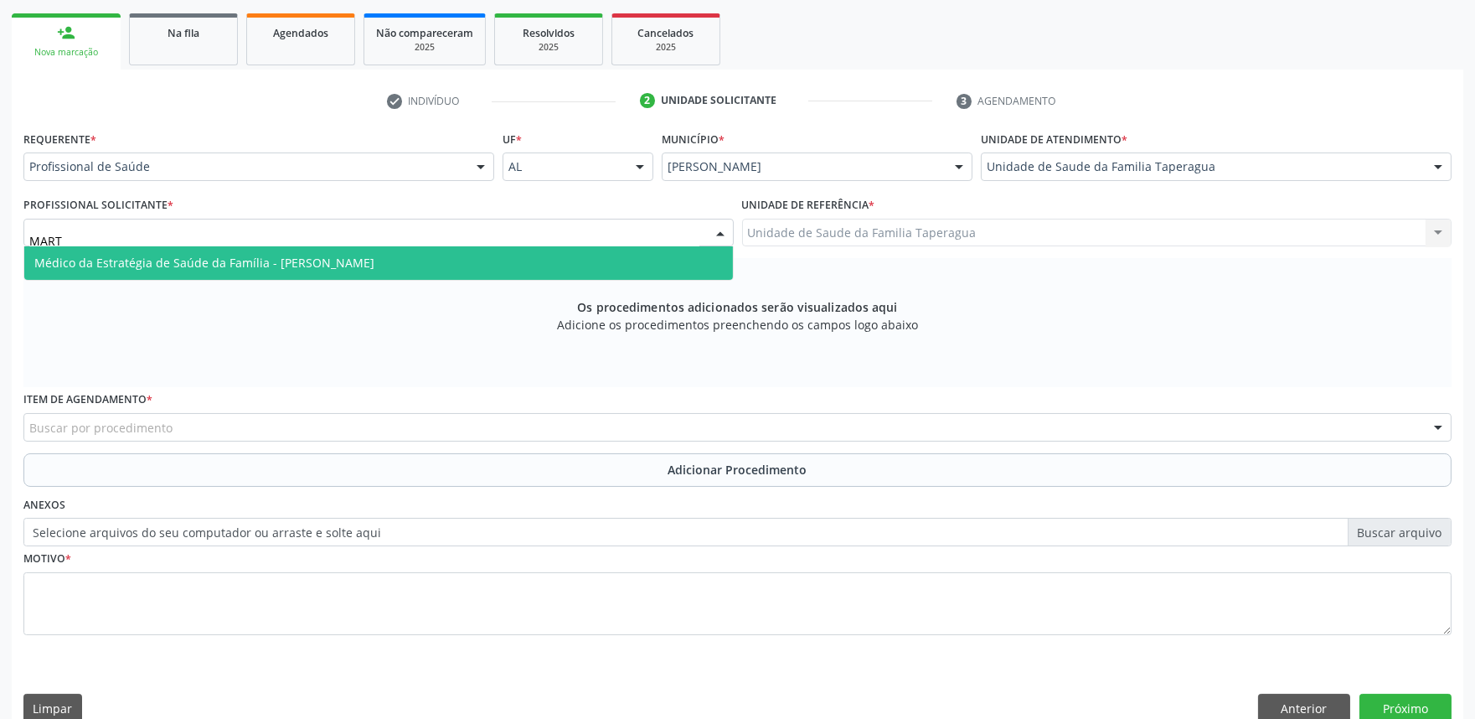
click at [483, 255] on span "Médico da Estratégia de Saúde da Família - Martina Toledo Valadao" at bounding box center [378, 263] width 709 height 34
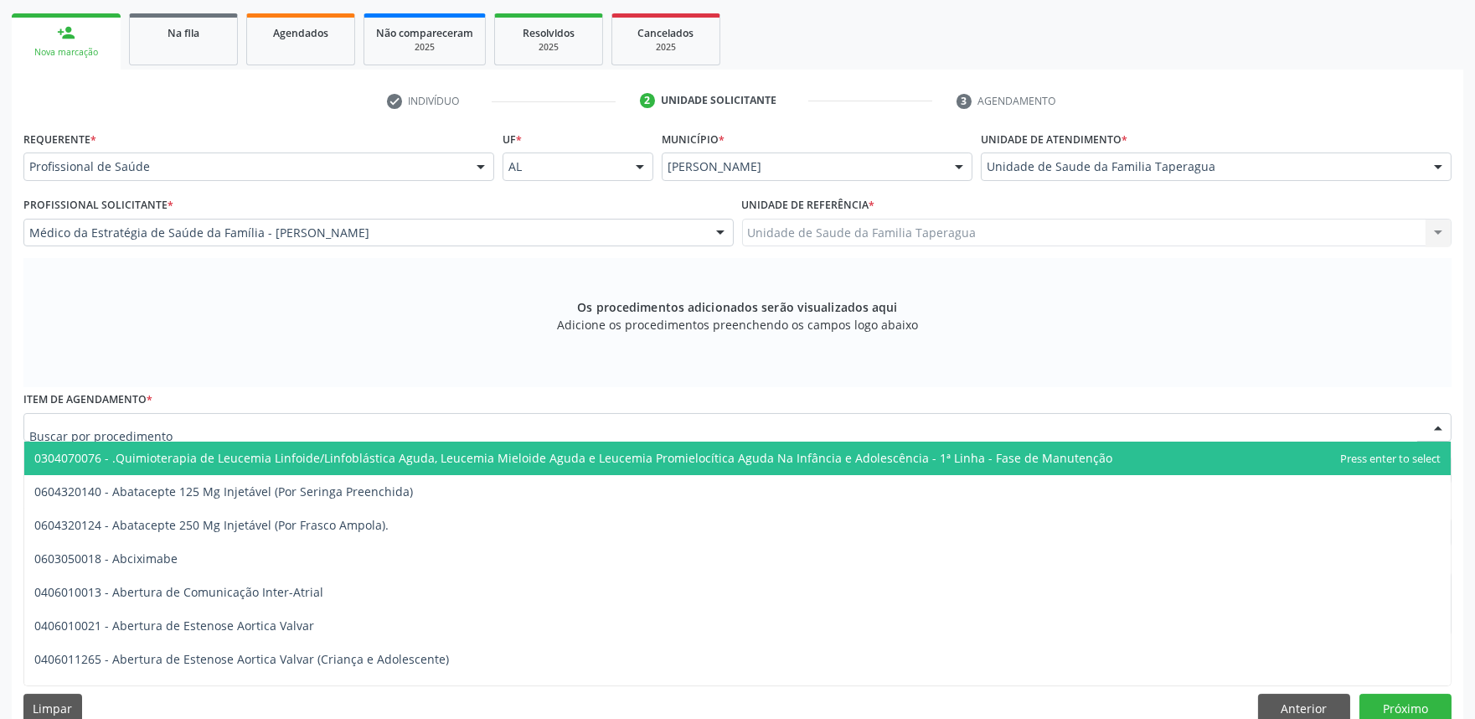
click at [478, 426] on div at bounding box center [737, 427] width 1428 height 28
type input "Y"
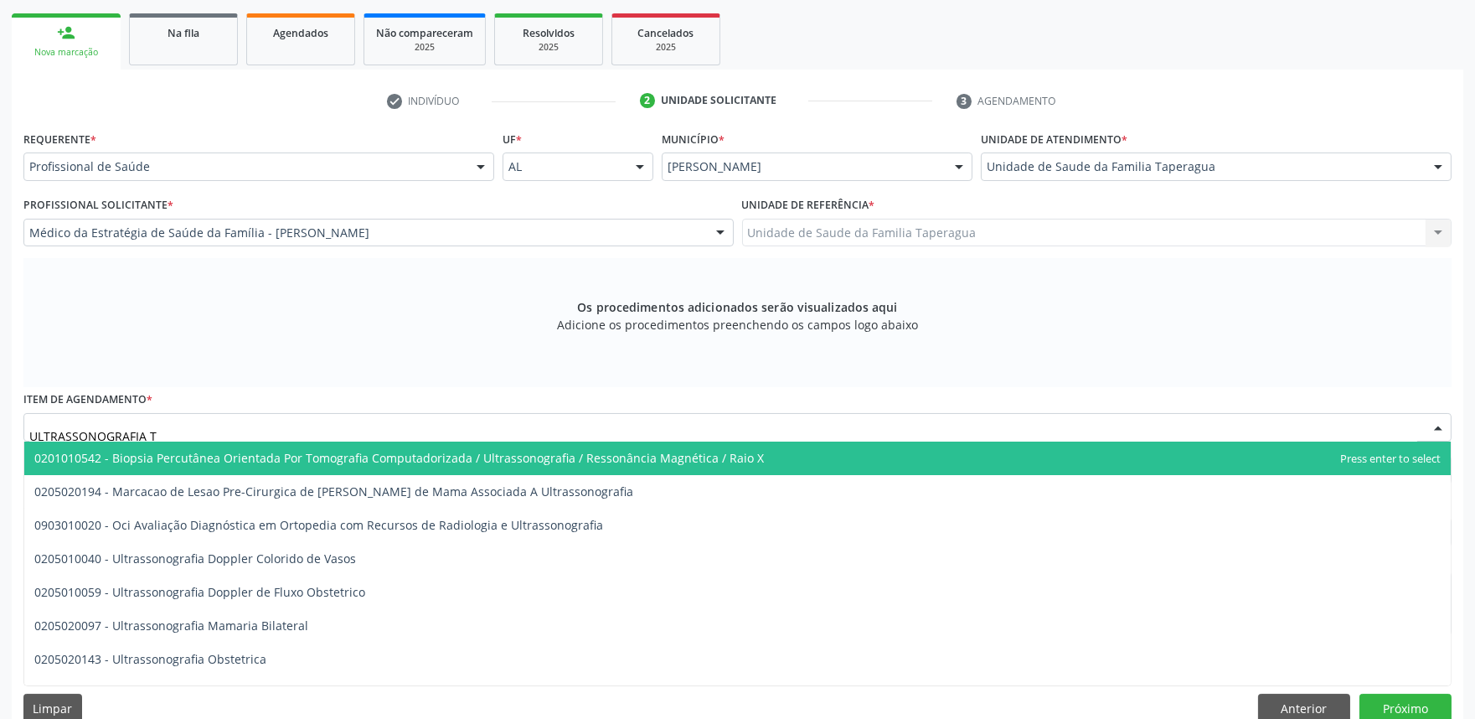
type input "ULTRASSONOGRAFIA TR"
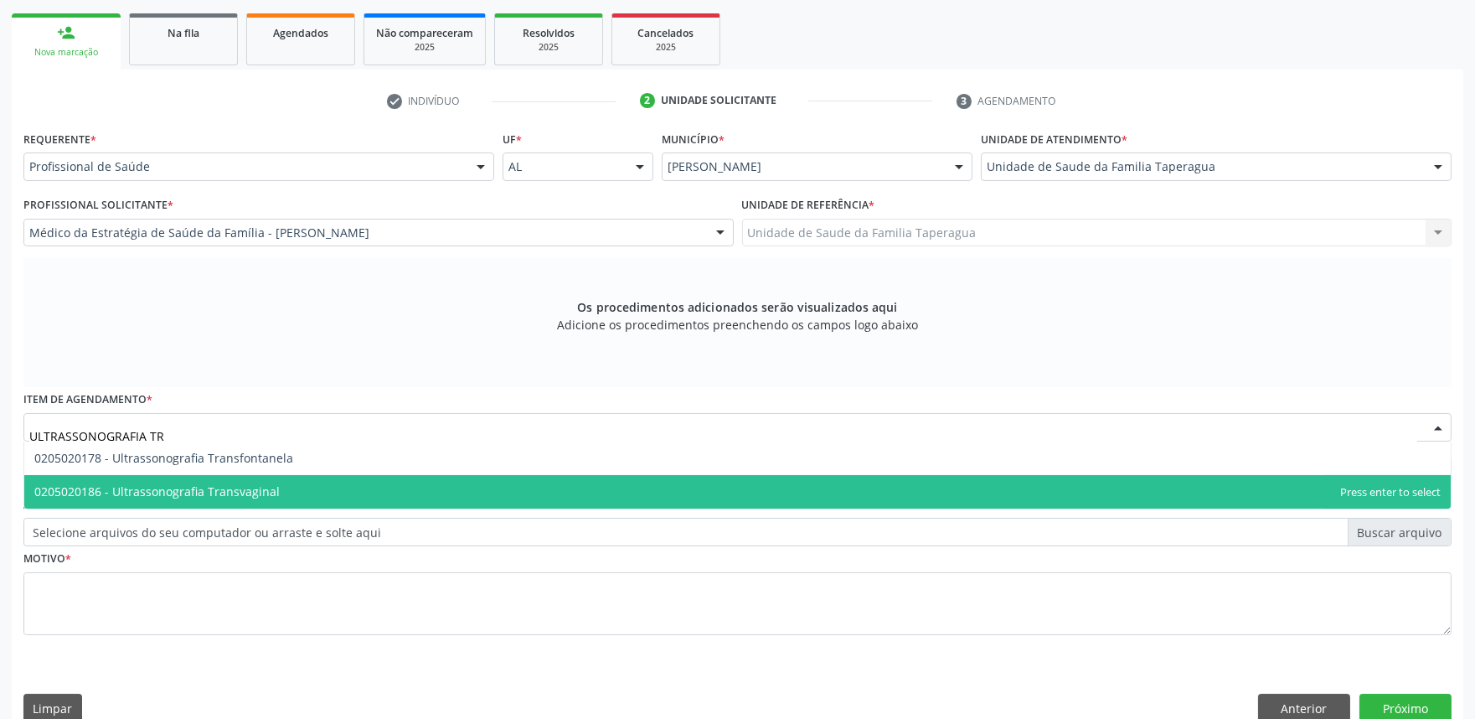
click at [447, 480] on span "0205020186 - Ultrassonografia Transvaginal" at bounding box center [737, 492] width 1427 height 34
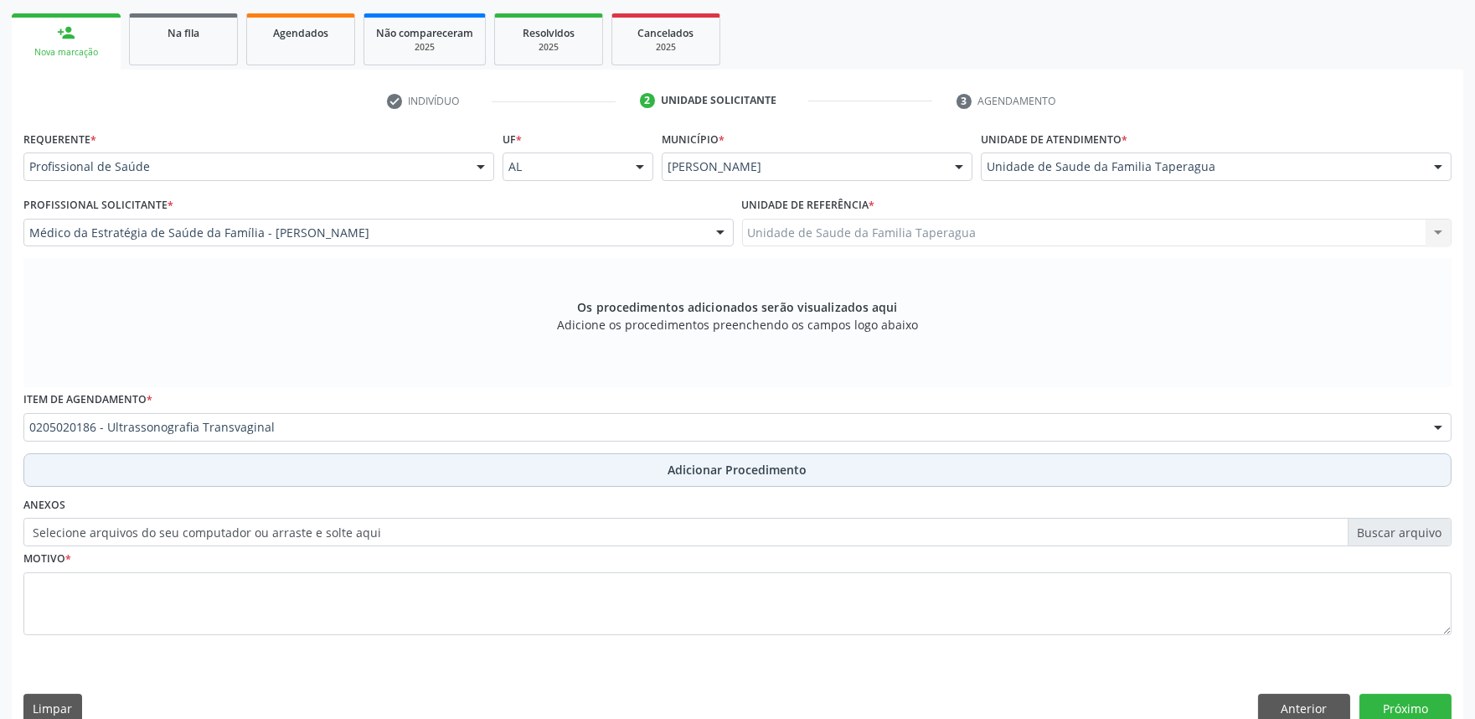
click at [449, 467] on button "Adicionar Procedimento" at bounding box center [737, 470] width 1428 height 34
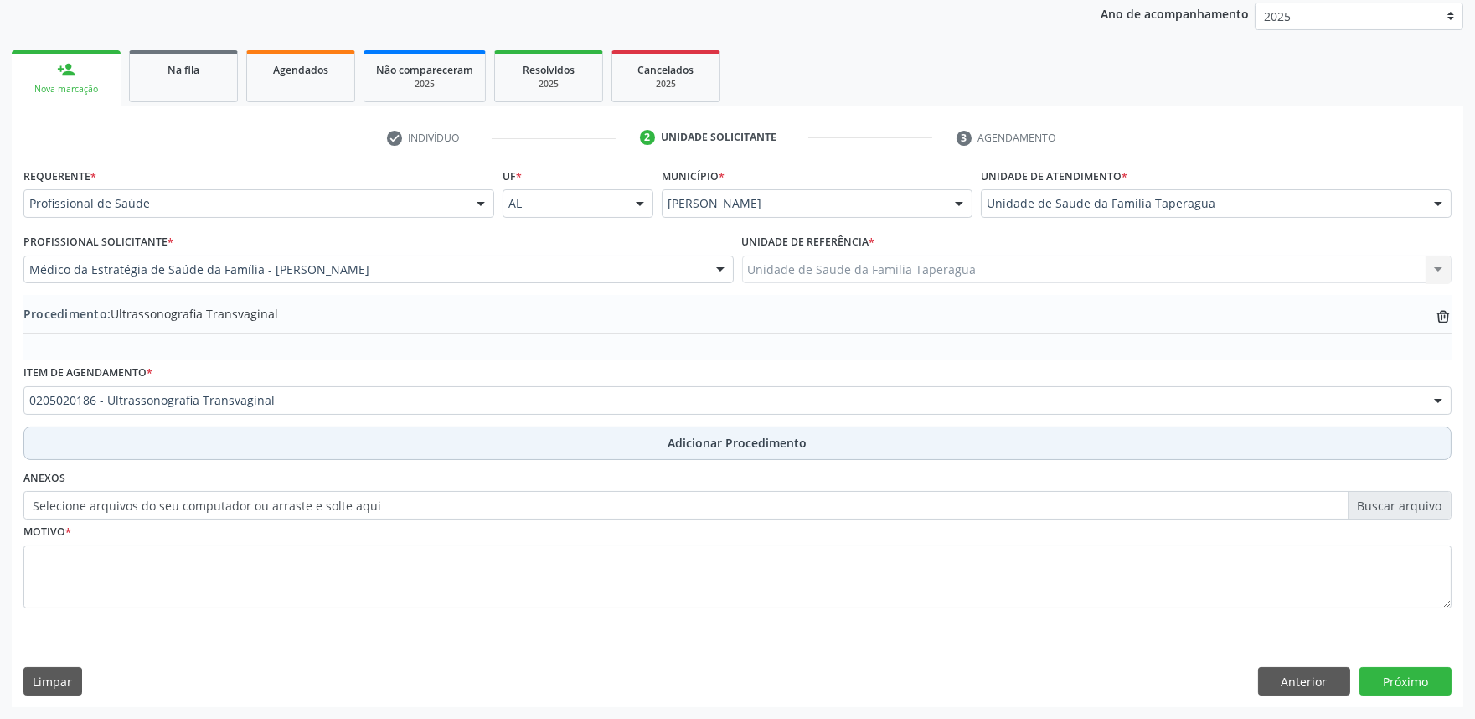
scroll to position [222, 0]
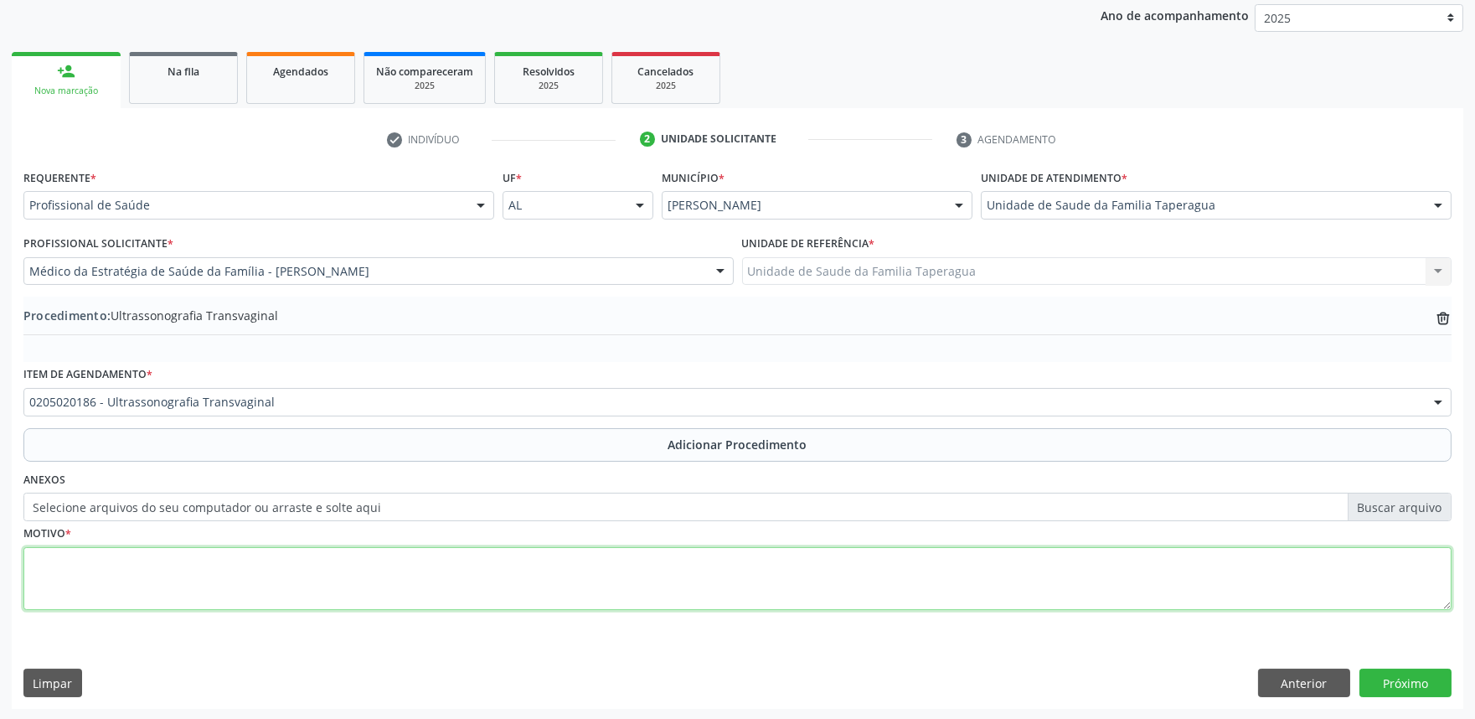
click at [444, 559] on textarea at bounding box center [737, 579] width 1428 height 64
type textarea "IRREGULARIDADE MENSTRUAL"
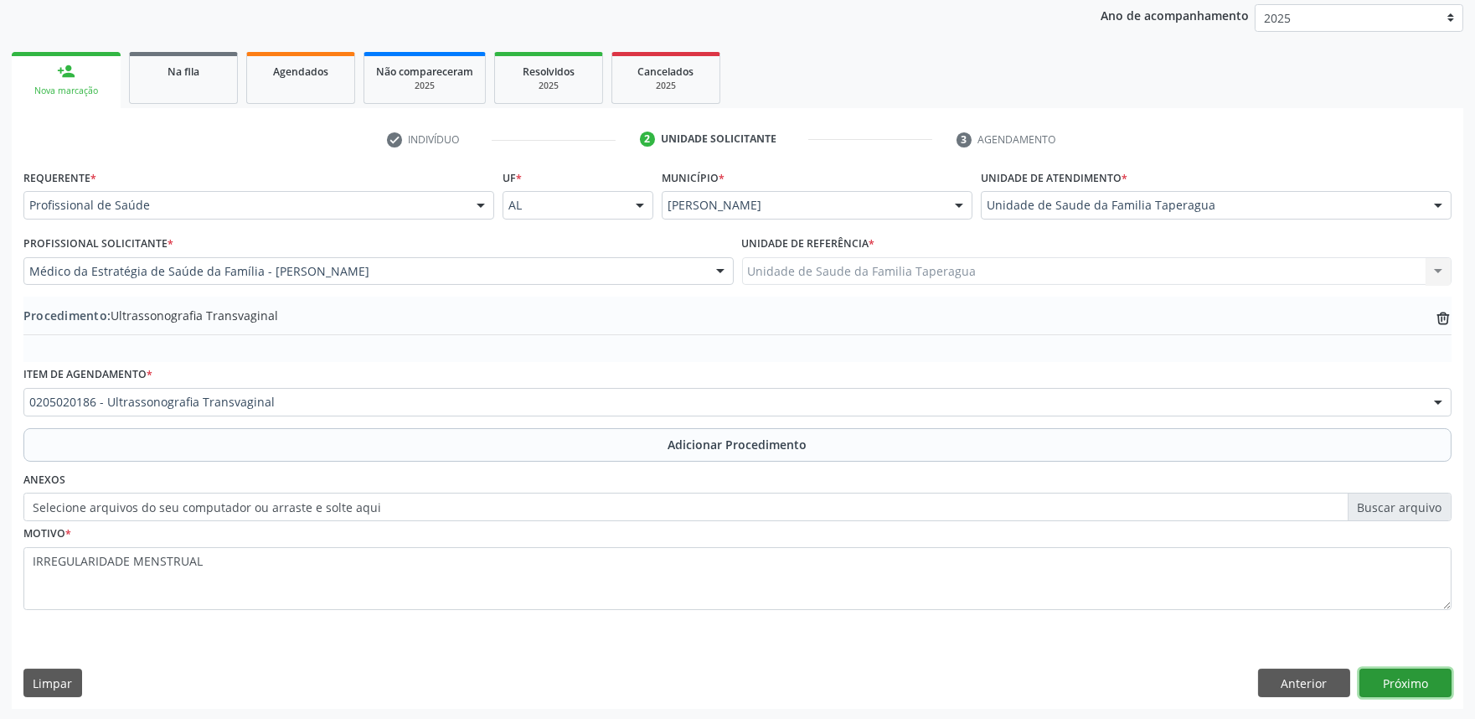
click at [1371, 677] on button "Próximo" at bounding box center [1406, 683] width 92 height 28
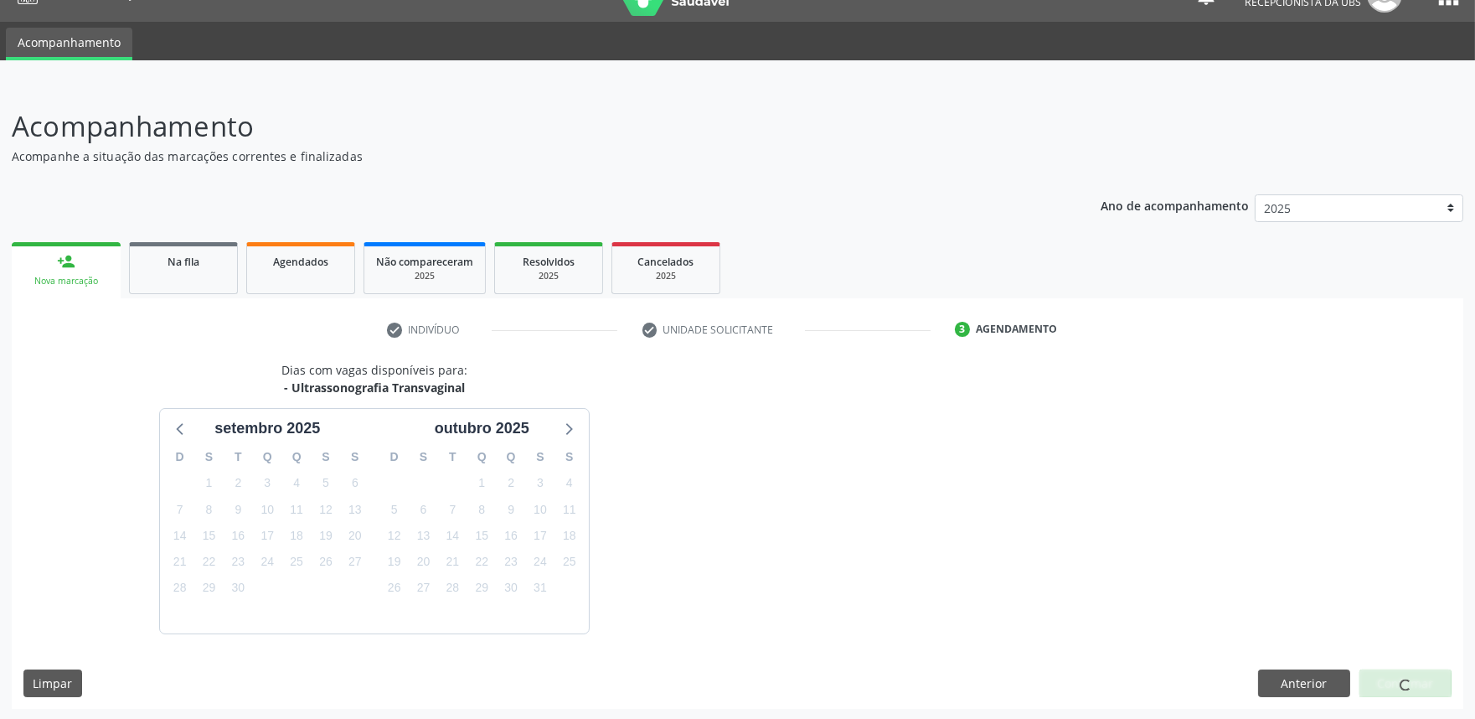
scroll to position [81, 0]
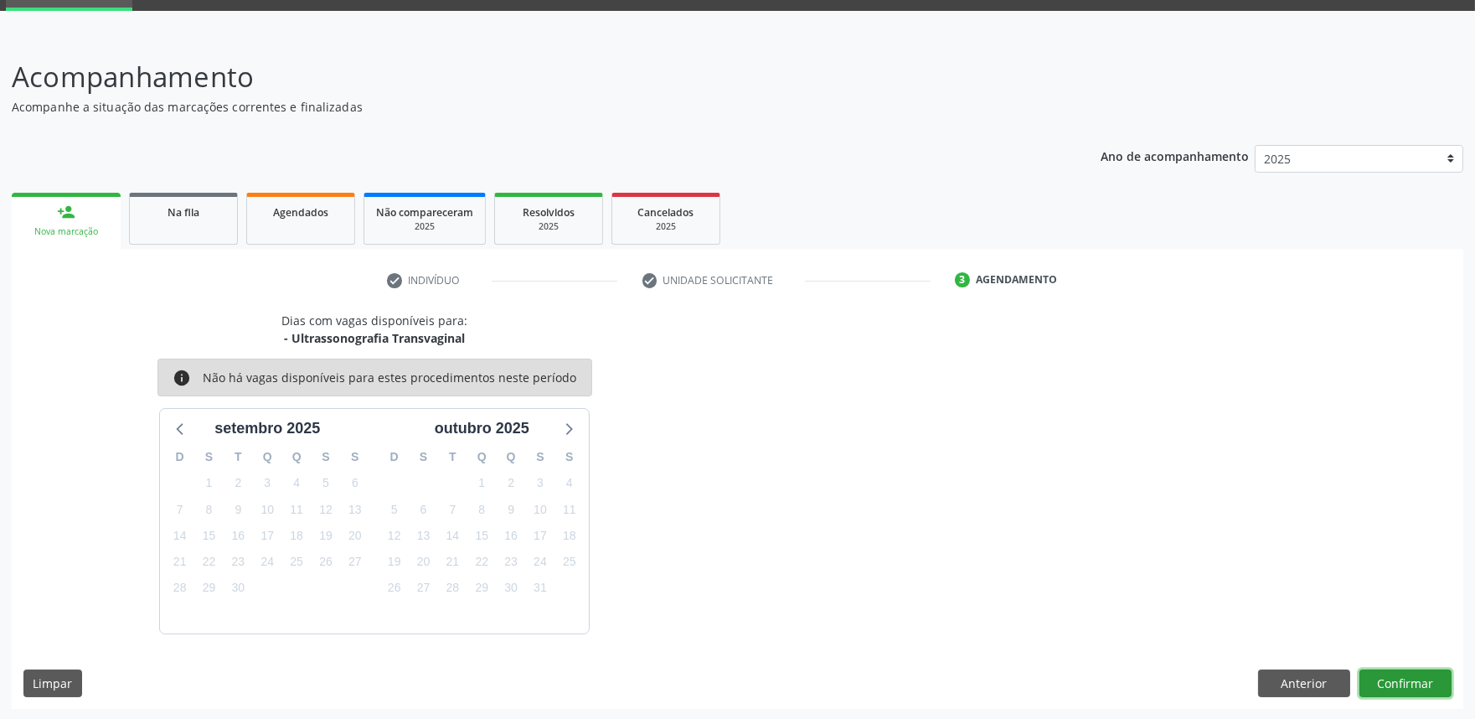
click at [1371, 677] on button "Confirmar" at bounding box center [1406, 683] width 92 height 28
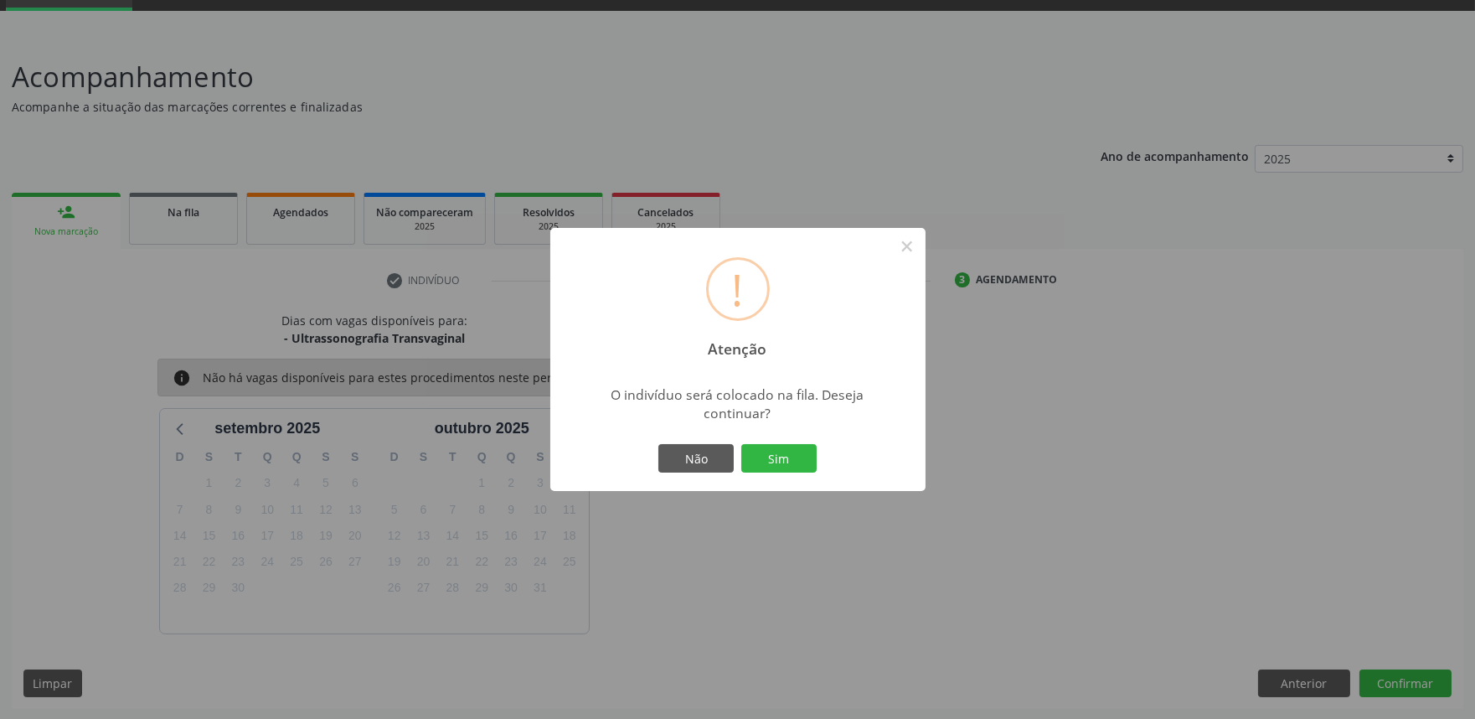
click at [741, 444] on button "Sim" at bounding box center [778, 458] width 75 height 28
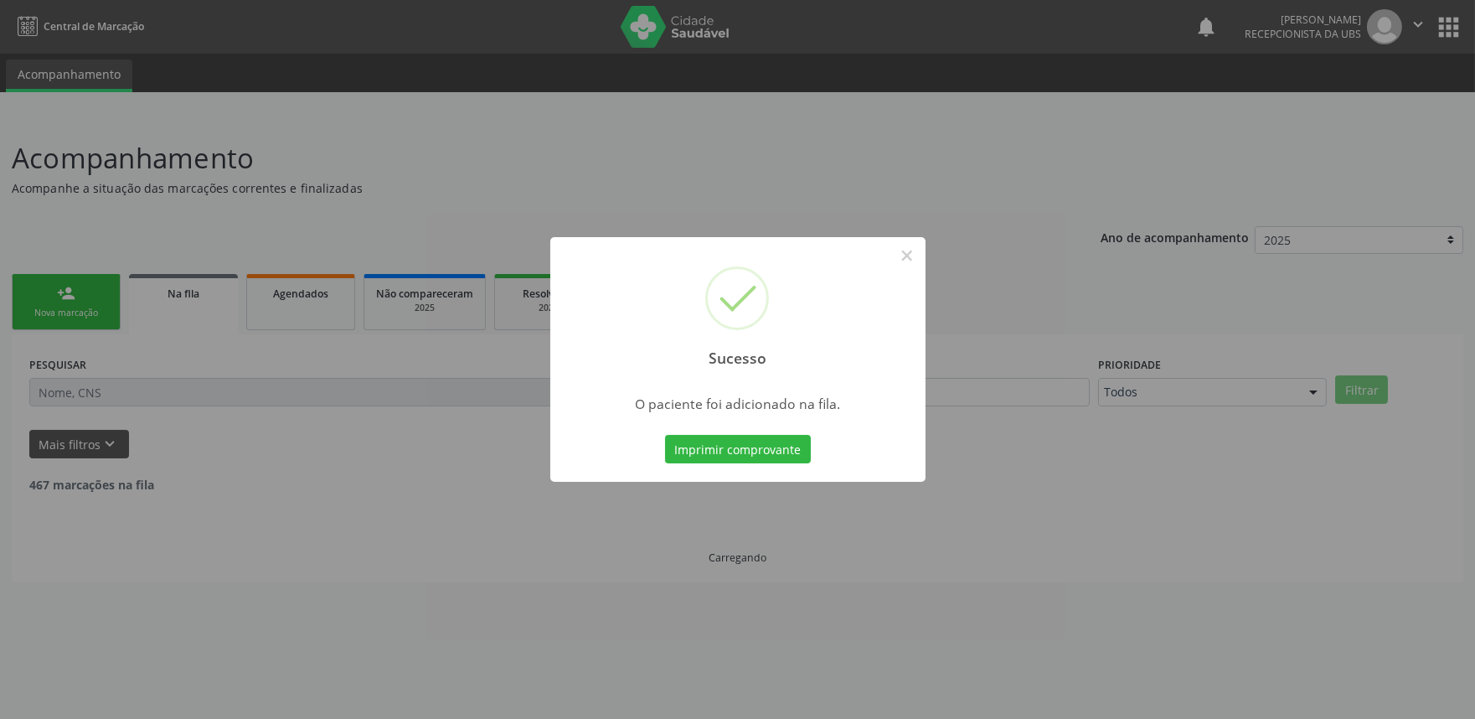
scroll to position [0, 0]
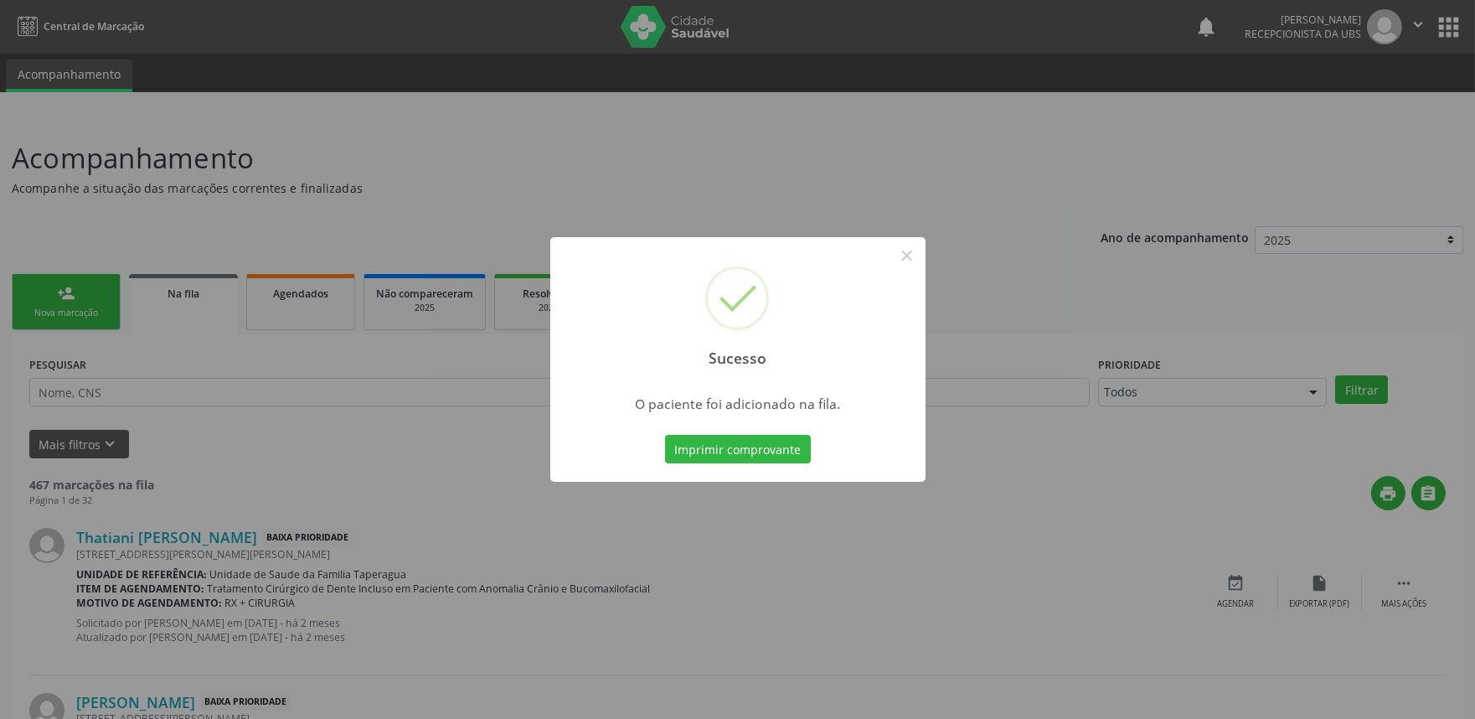
click at [1156, 454] on div "Sucesso × O paciente foi adicionado na fila. Imprimir comprovante Cancel" at bounding box center [737, 359] width 1475 height 719
